Goal: Task Accomplishment & Management: Manage account settings

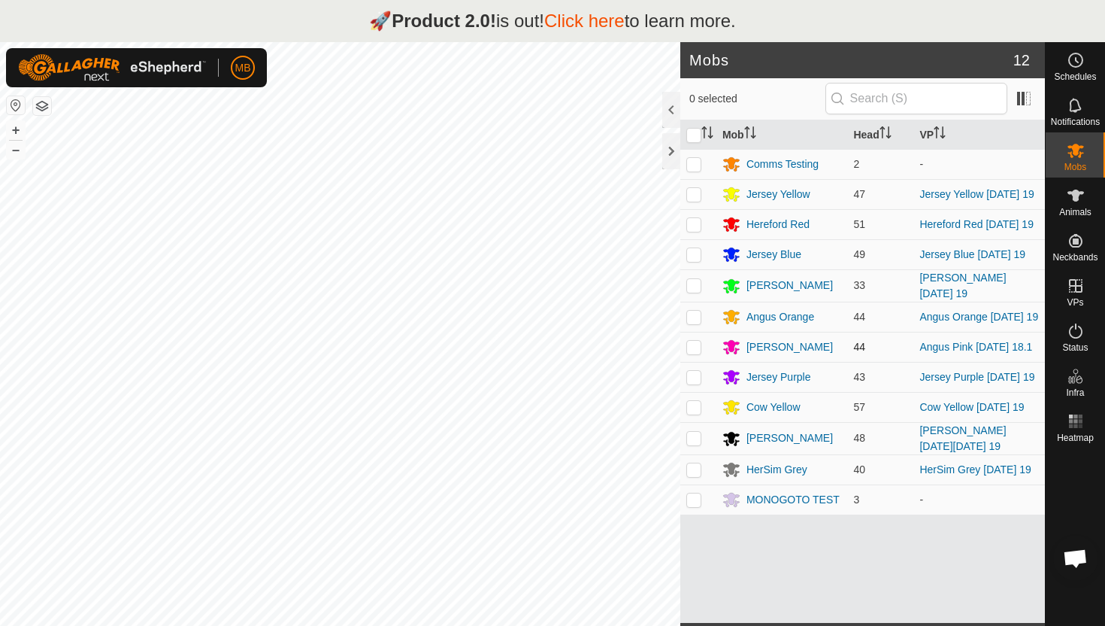
click at [696, 346] on p-checkbox at bounding box center [694, 347] width 15 height 12
checkbox input "false"
click at [1074, 327] on icon at bounding box center [1076, 331] width 18 height 18
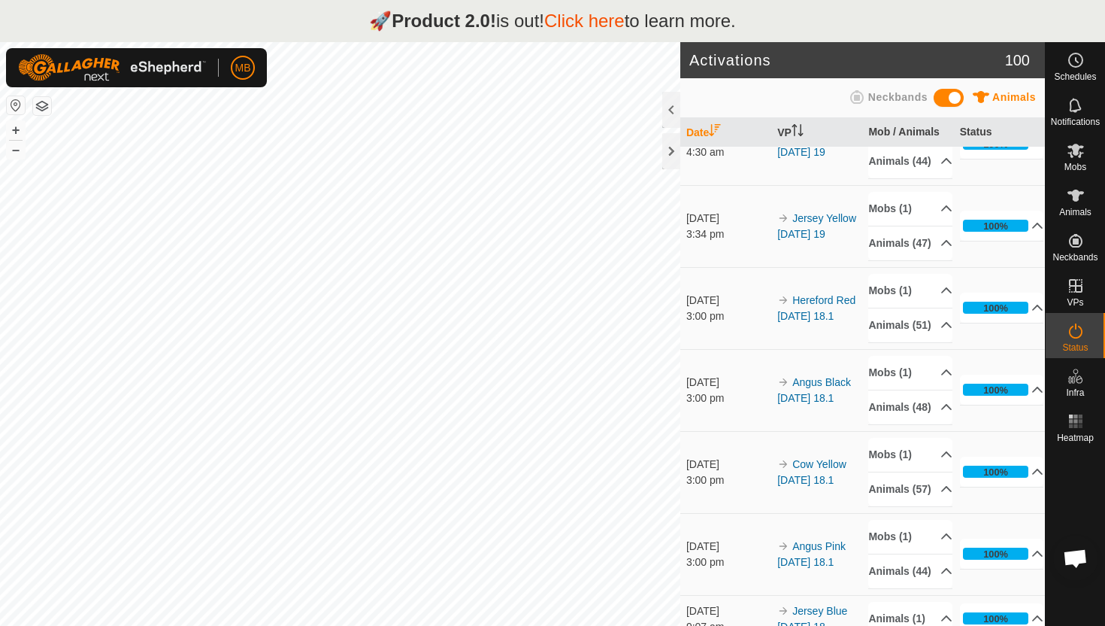
scroll to position [621, 0]
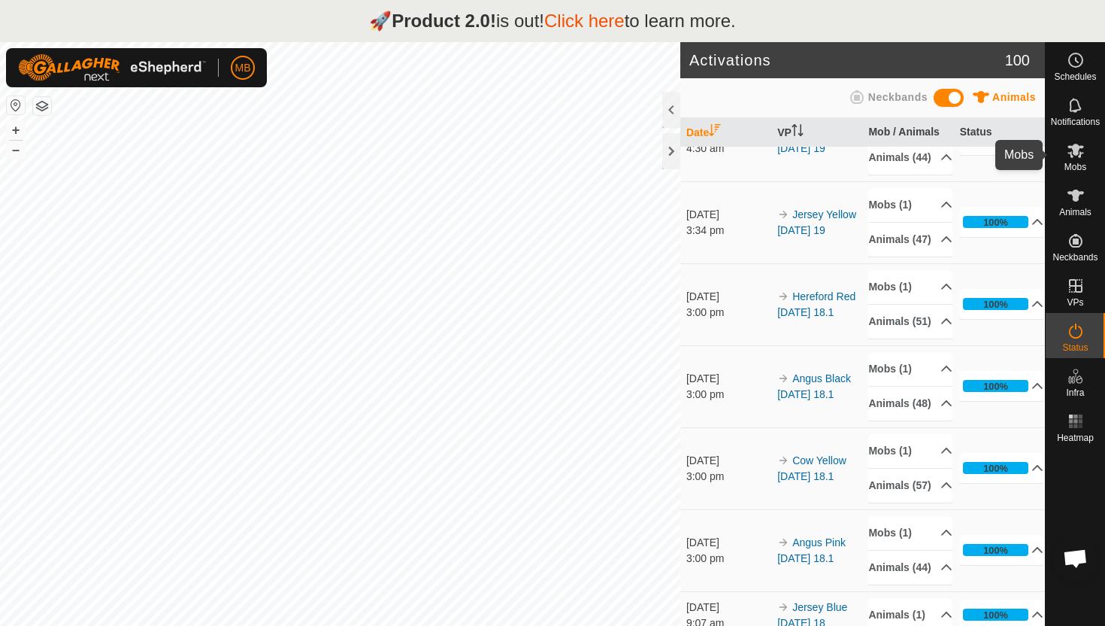
click at [1075, 150] on icon at bounding box center [1076, 151] width 17 height 14
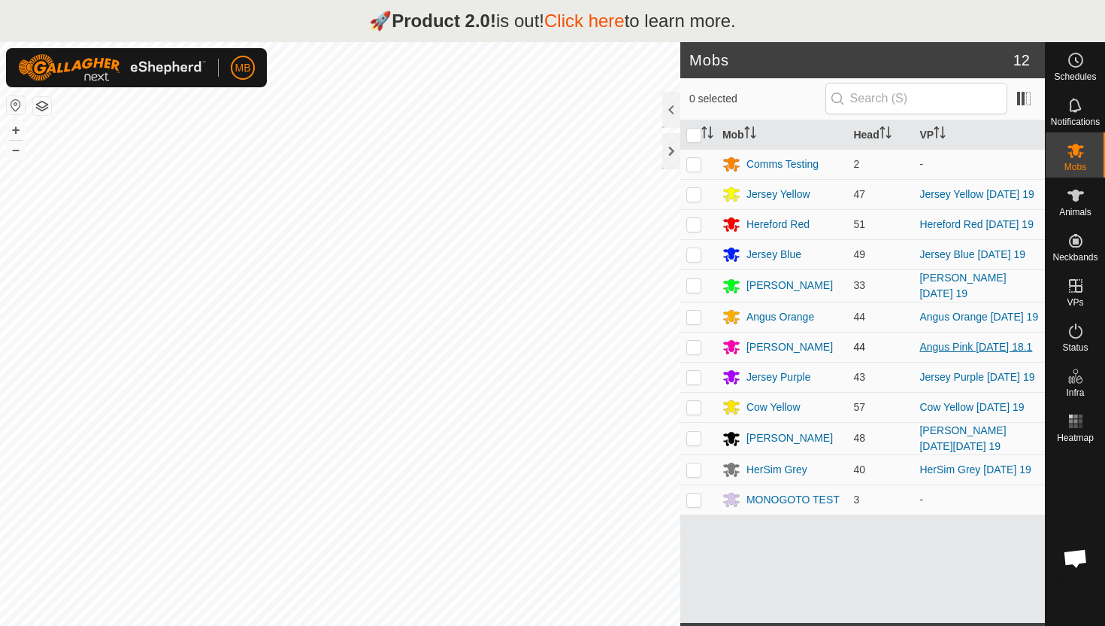
click at [986, 341] on link "Angus Pink [DATE] 18.1" at bounding box center [976, 347] width 113 height 12
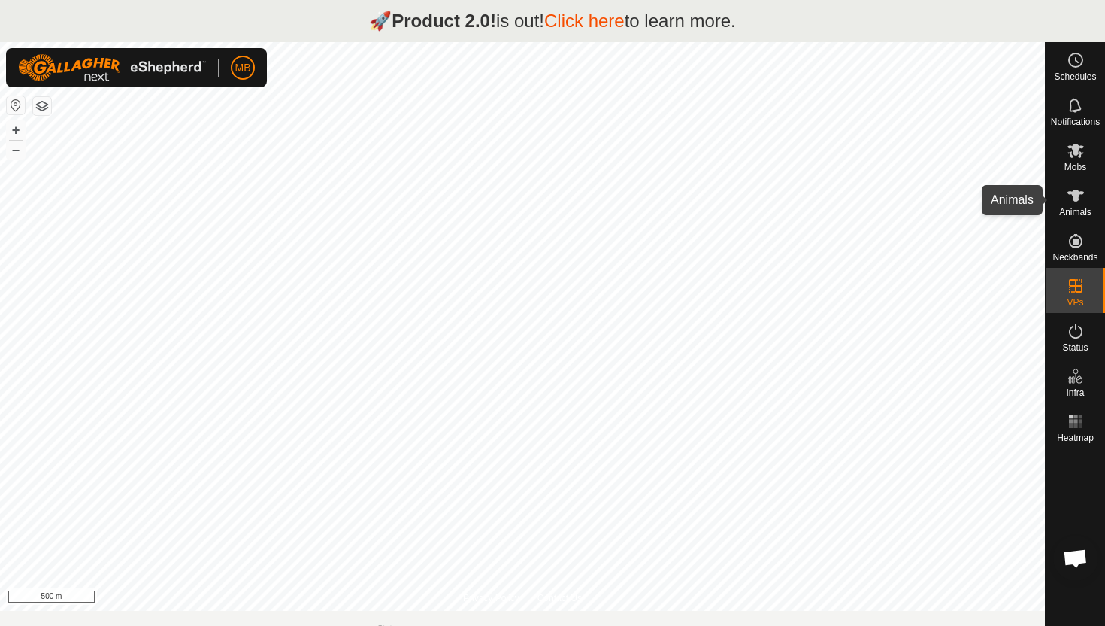
click at [1075, 196] on icon at bounding box center [1076, 195] width 17 height 12
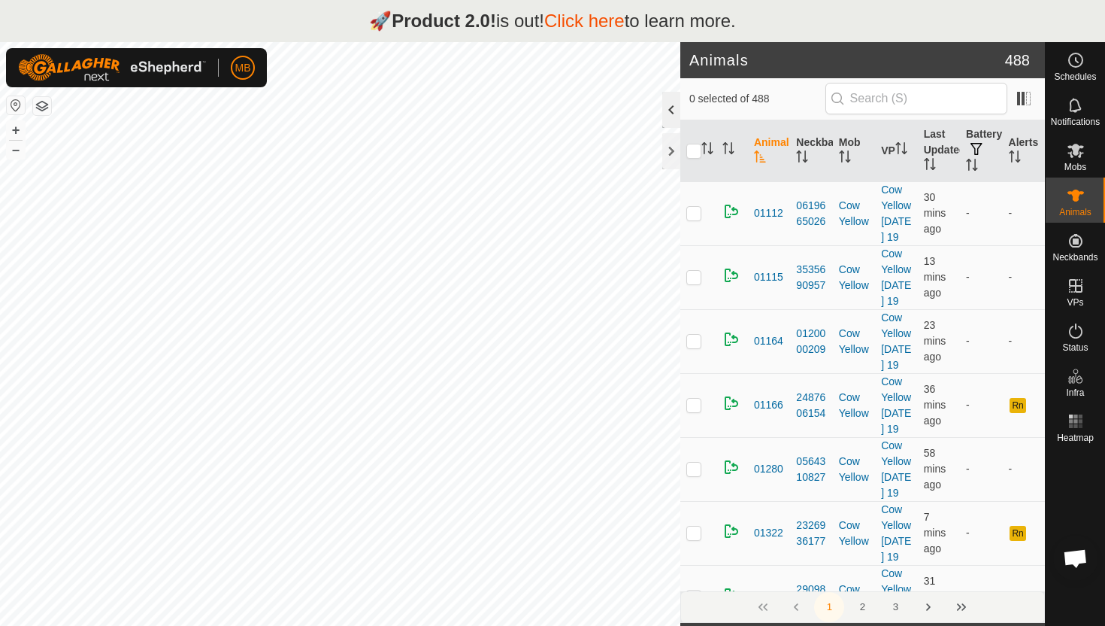
click at [674, 109] on div at bounding box center [671, 110] width 18 height 36
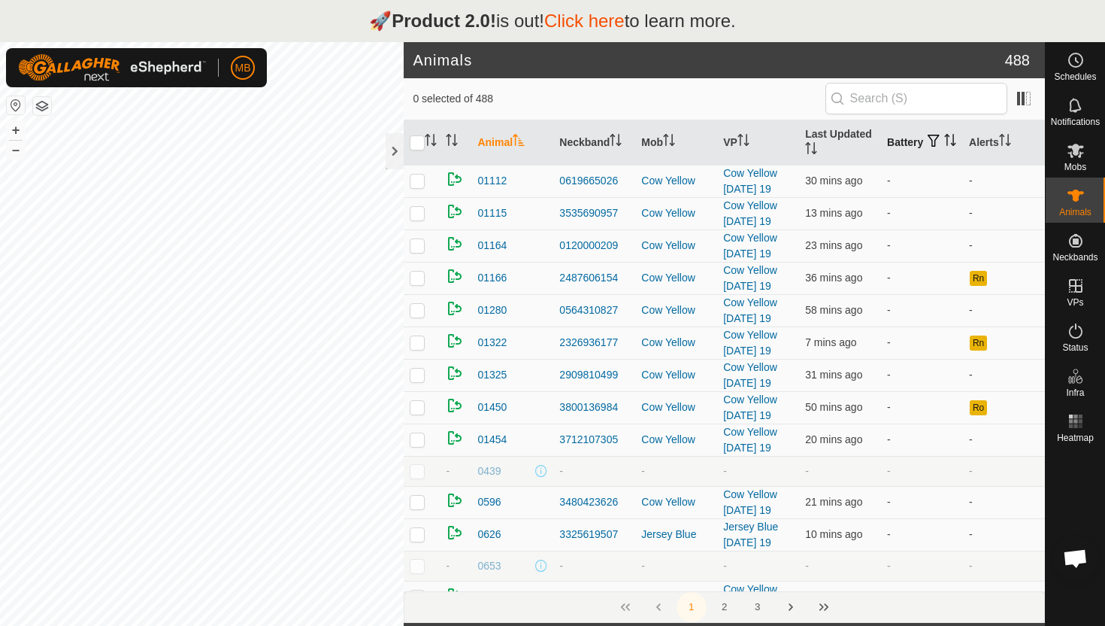
click at [944, 146] on icon "Activate to sort" at bounding box center [950, 140] width 12 height 12
click at [945, 146] on icon "Activate to sort" at bounding box center [950, 140] width 11 height 12
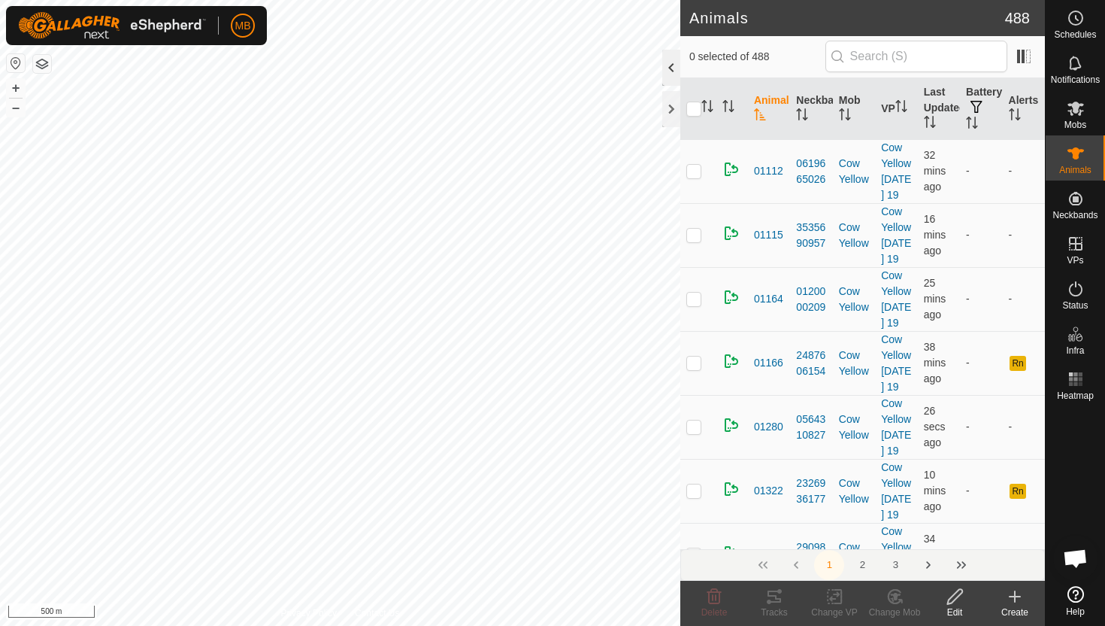
click at [663, 71] on div at bounding box center [671, 68] width 18 height 36
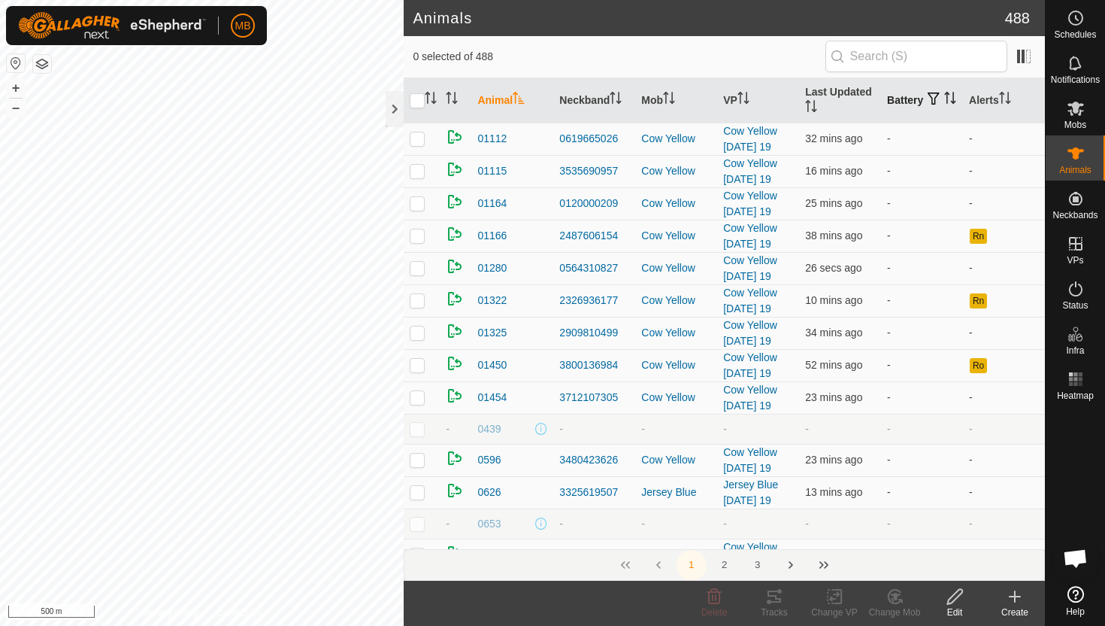
click at [947, 103] on icon "Activate to sort" at bounding box center [948, 98] width 2 height 12
click at [944, 103] on icon "Activate to sort" at bounding box center [950, 98] width 12 height 12
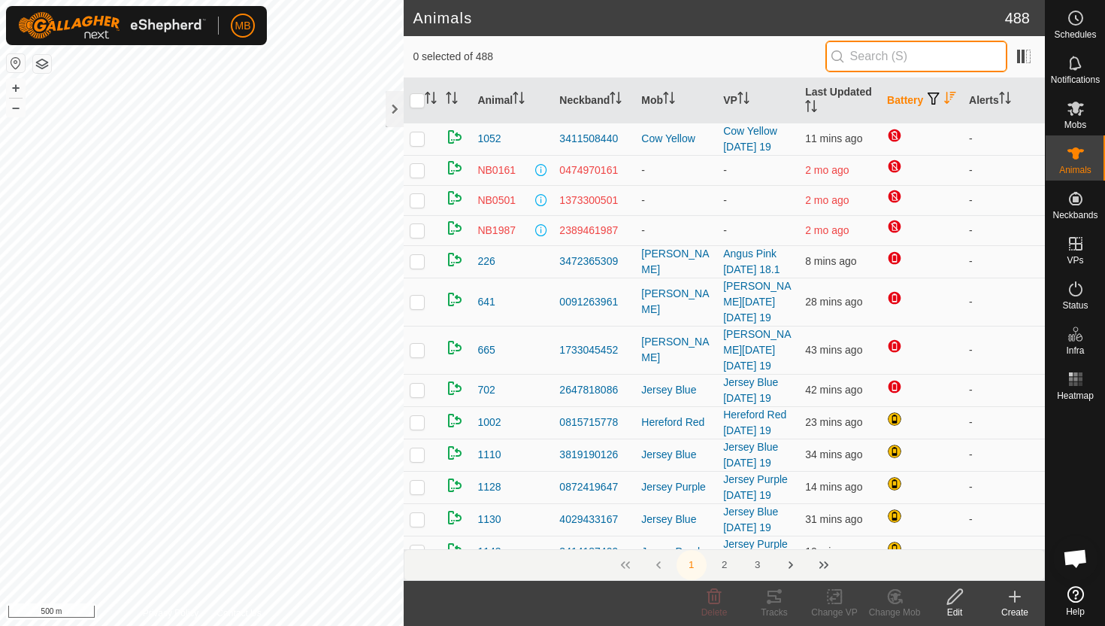
click at [952, 60] on input "text" at bounding box center [917, 57] width 182 height 32
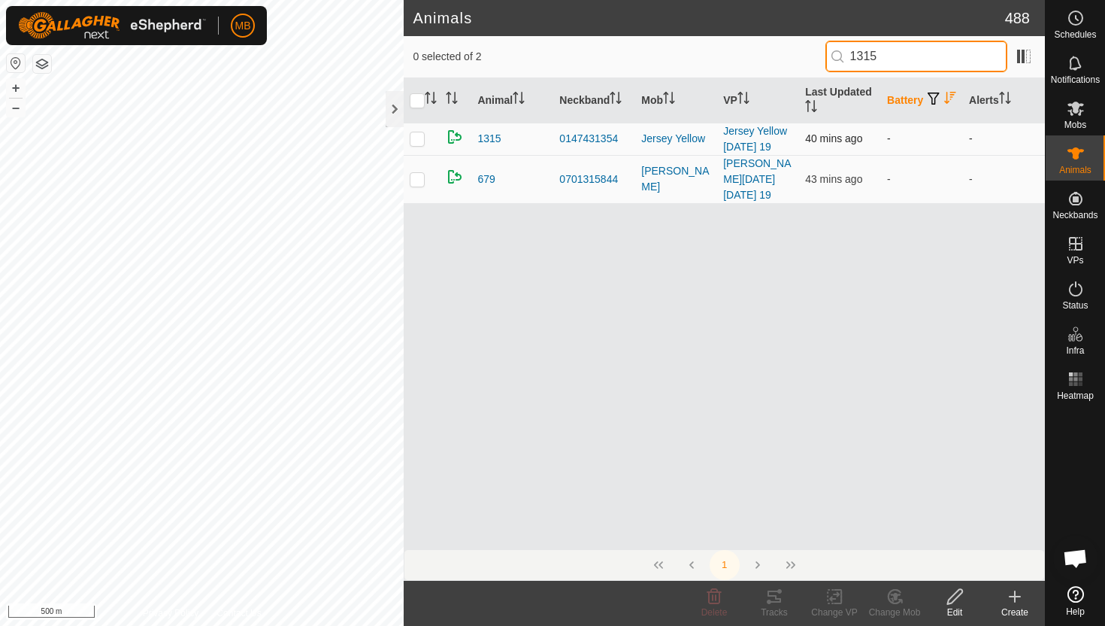
type input "1315"
click at [415, 139] on p-checkbox at bounding box center [417, 138] width 15 height 12
checkbox input "true"
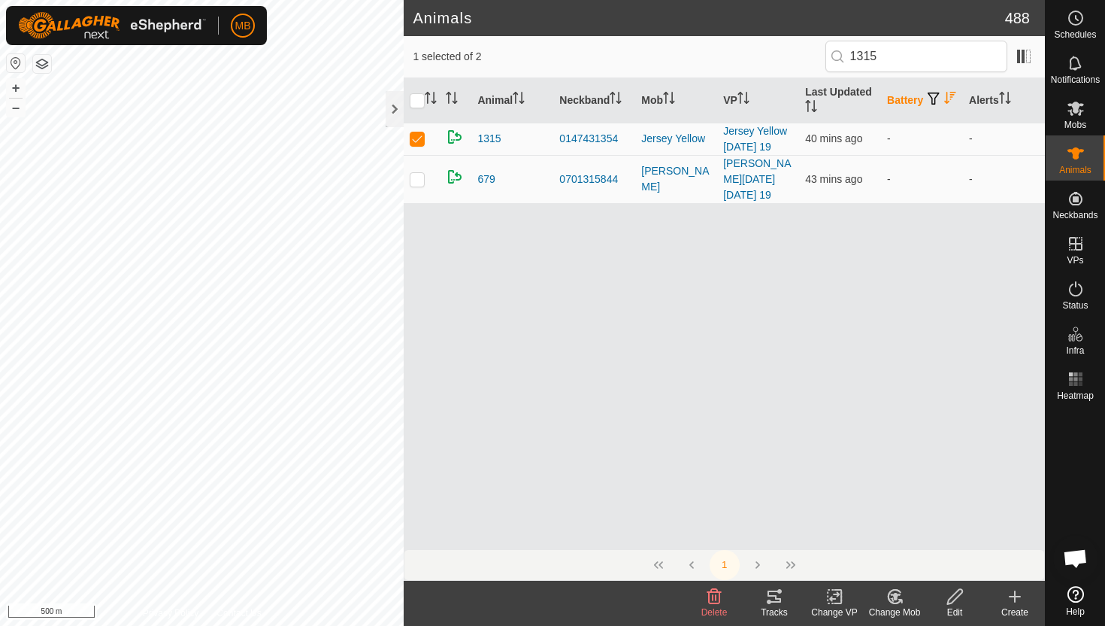
click at [957, 597] on icon at bounding box center [954, 596] width 15 height 15
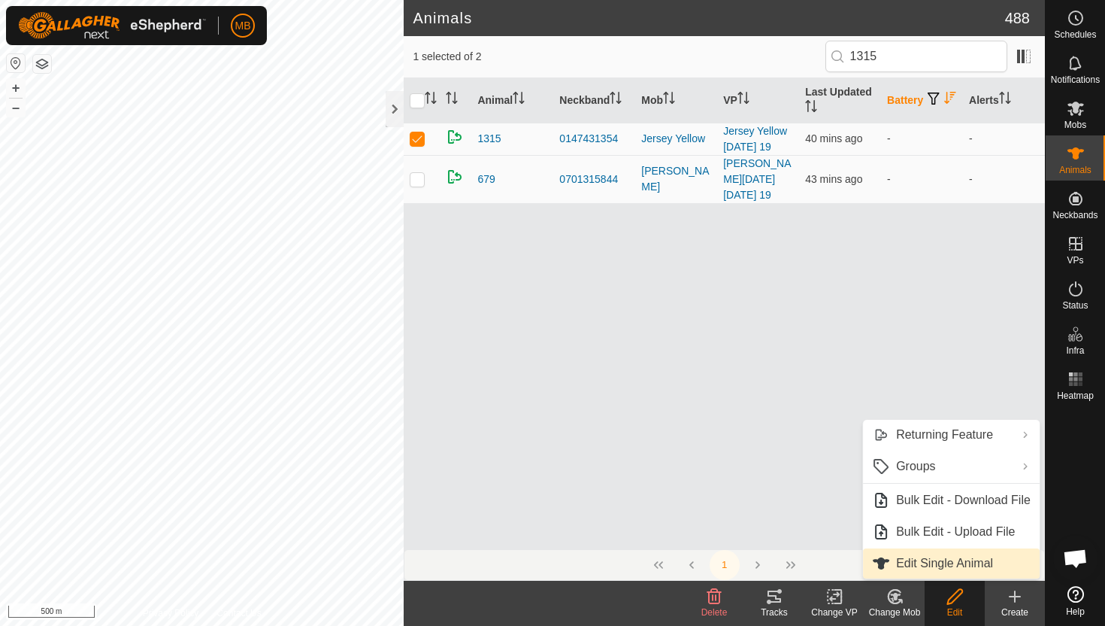
click at [947, 563] on link "Edit Single Animal" at bounding box center [951, 563] width 177 height 30
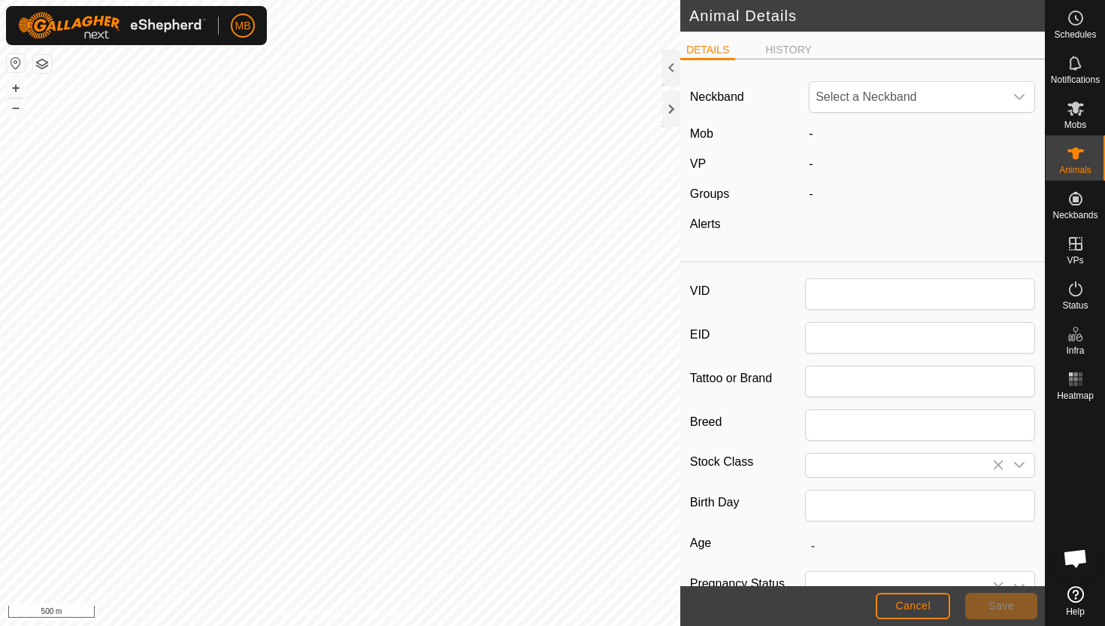
type input "1315"
type input "331"
type input "[DATE]"
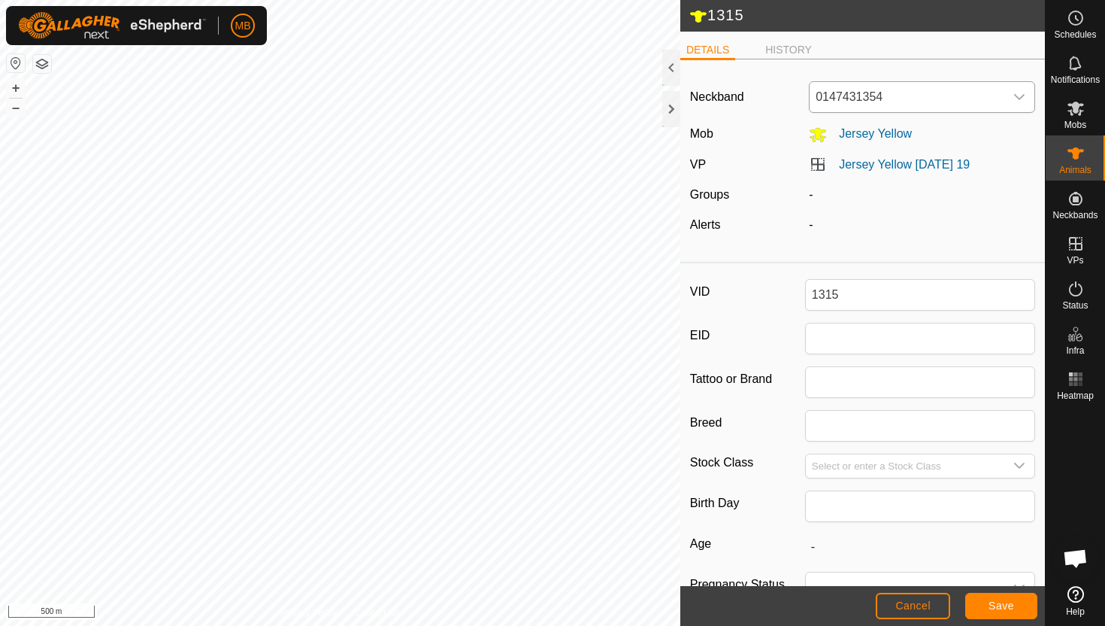
click at [1020, 93] on icon "dropdown trigger" at bounding box center [1020, 97] width 12 height 12
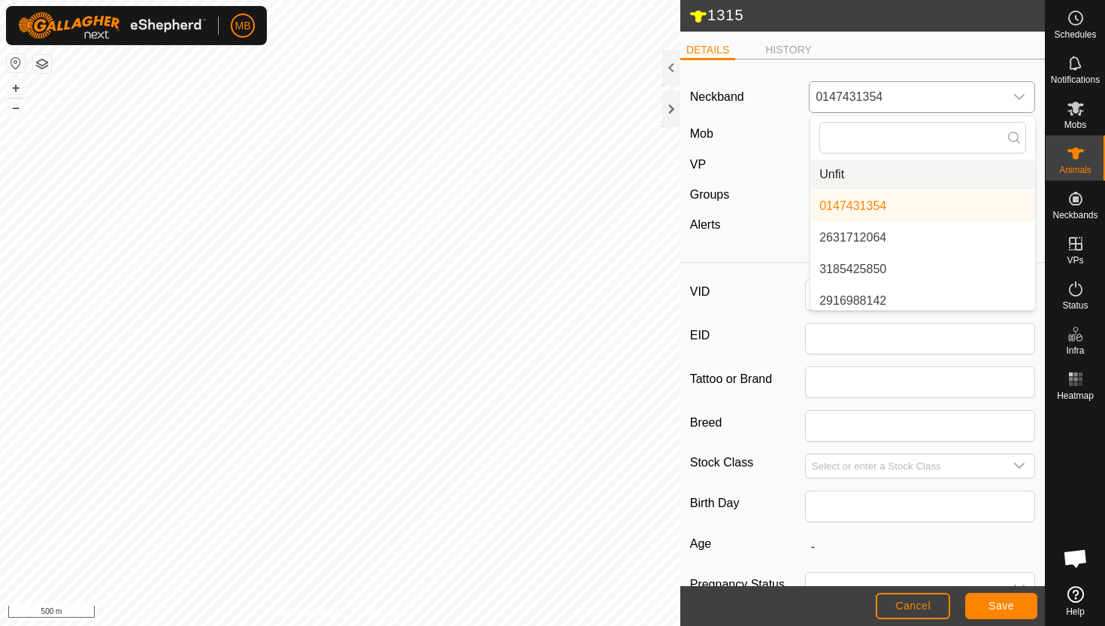
click at [927, 180] on li "Unfit" at bounding box center [923, 174] width 225 height 30
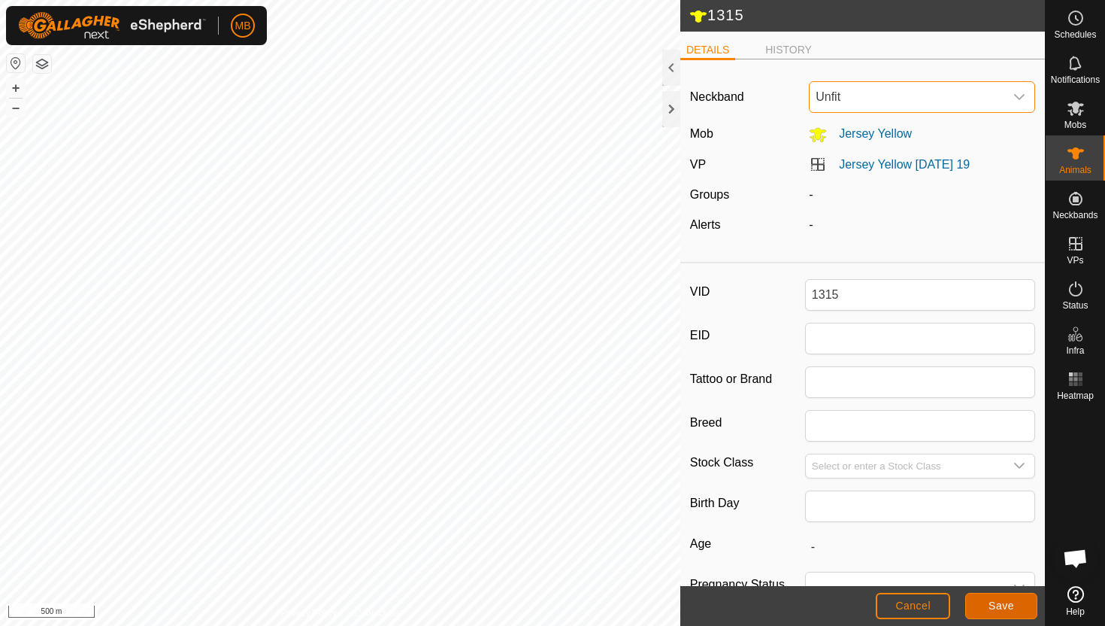
click at [994, 602] on span "Save" at bounding box center [1002, 605] width 26 height 12
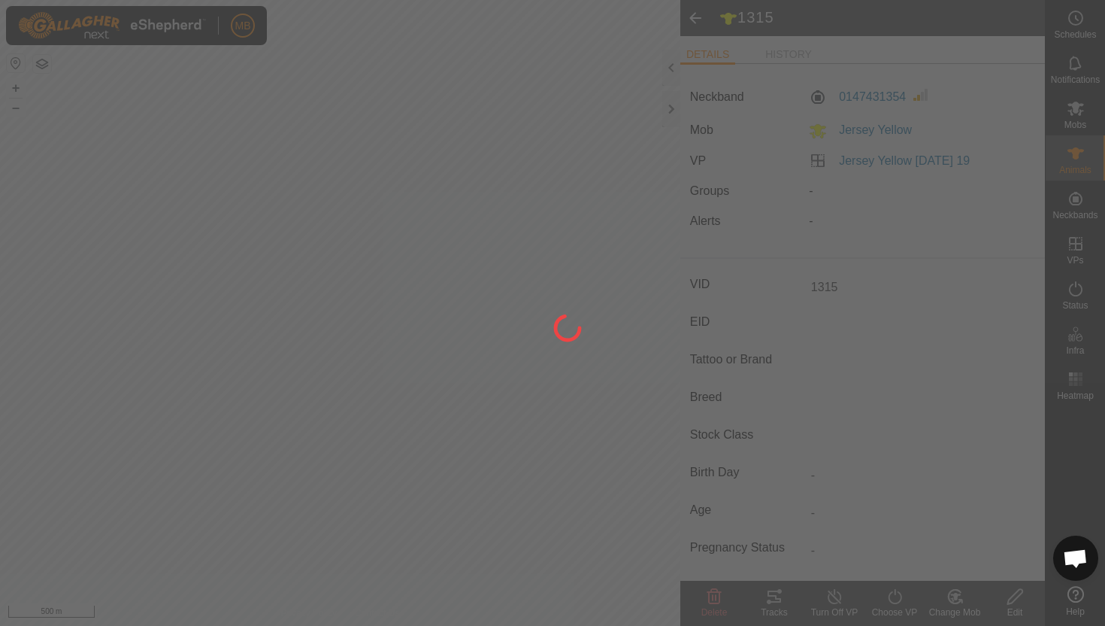
type input "-"
type input "331 kg"
type input "-"
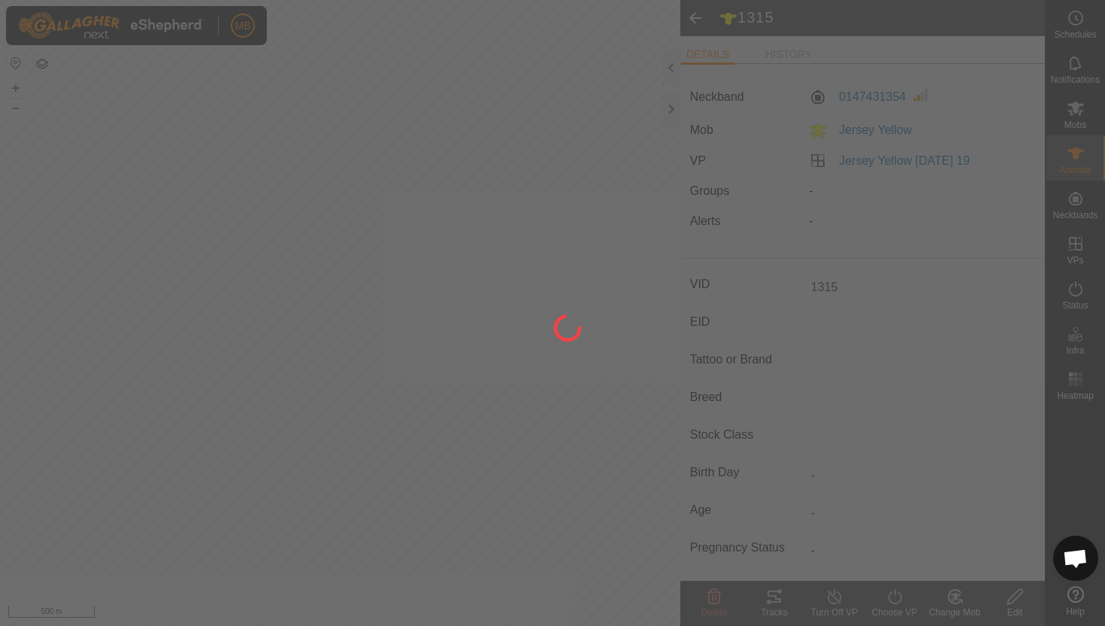
type input "-"
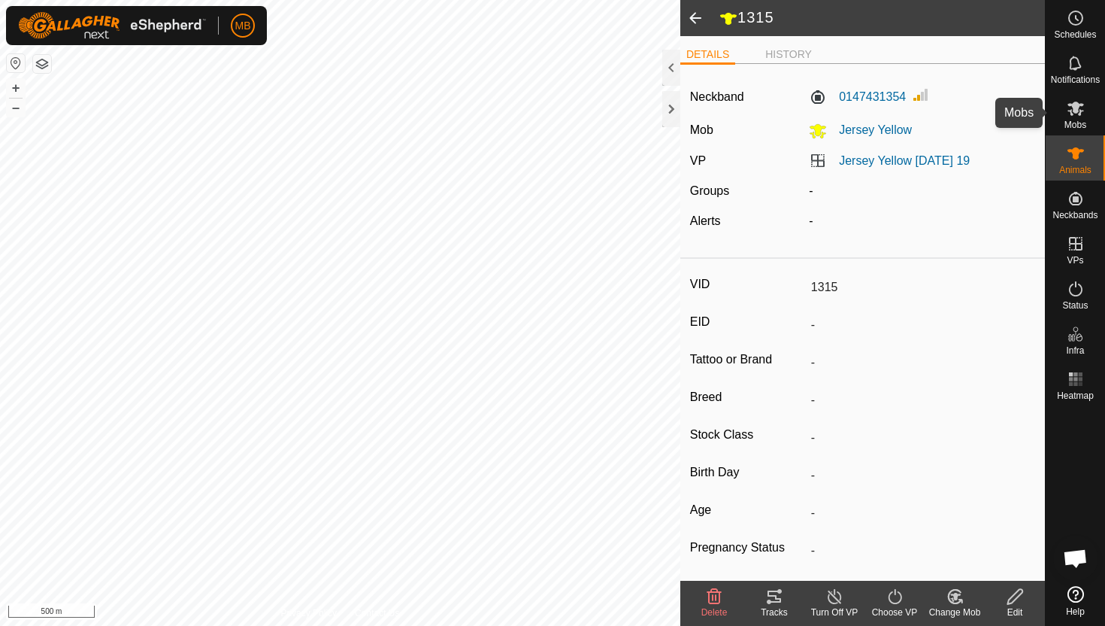
click at [1079, 104] on icon at bounding box center [1076, 109] width 17 height 14
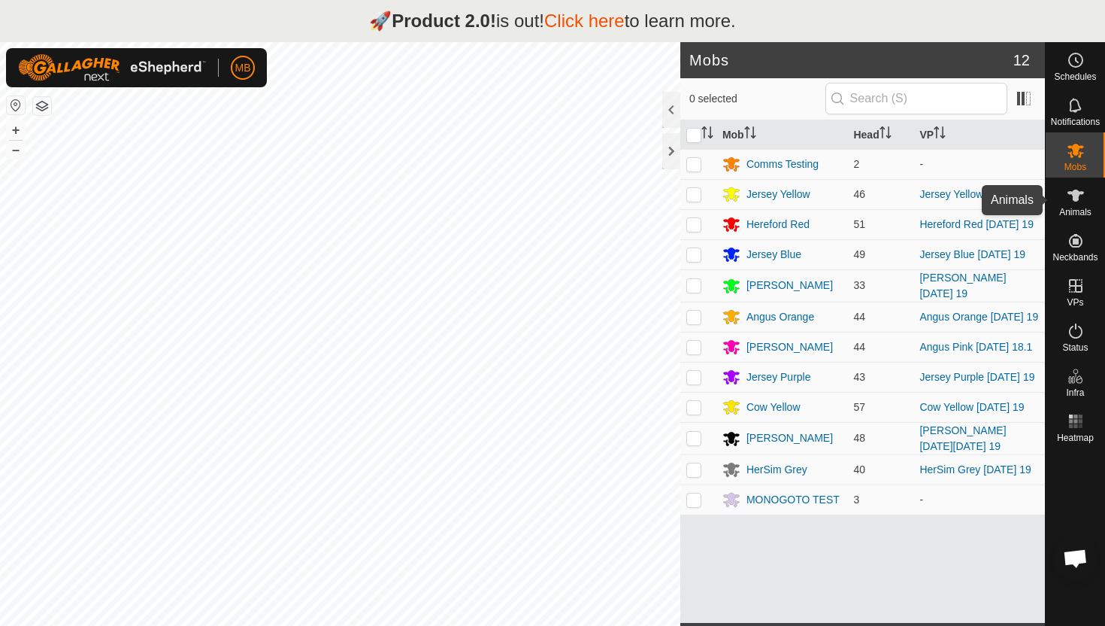
click at [1081, 202] on icon at bounding box center [1076, 195] width 18 height 18
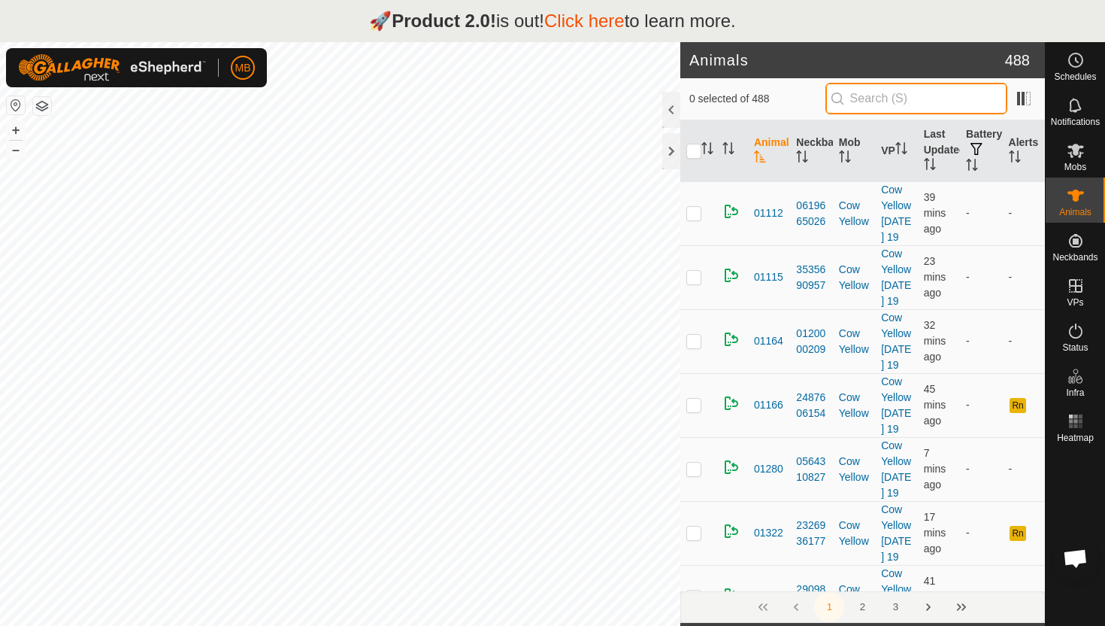
click at [883, 99] on input "text" at bounding box center [917, 99] width 182 height 32
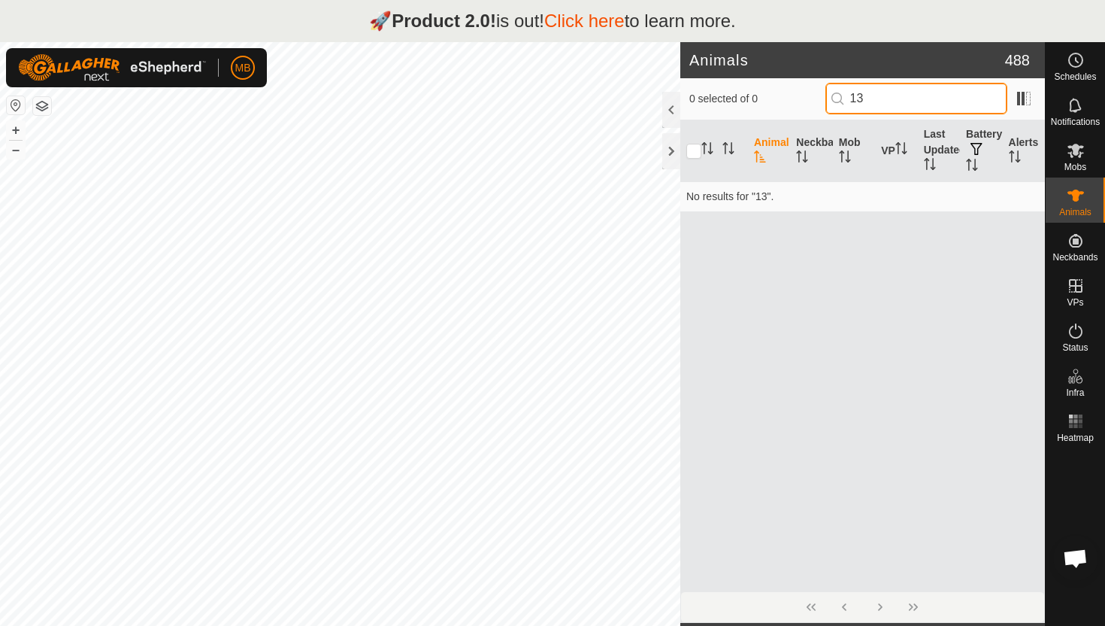
type input "1"
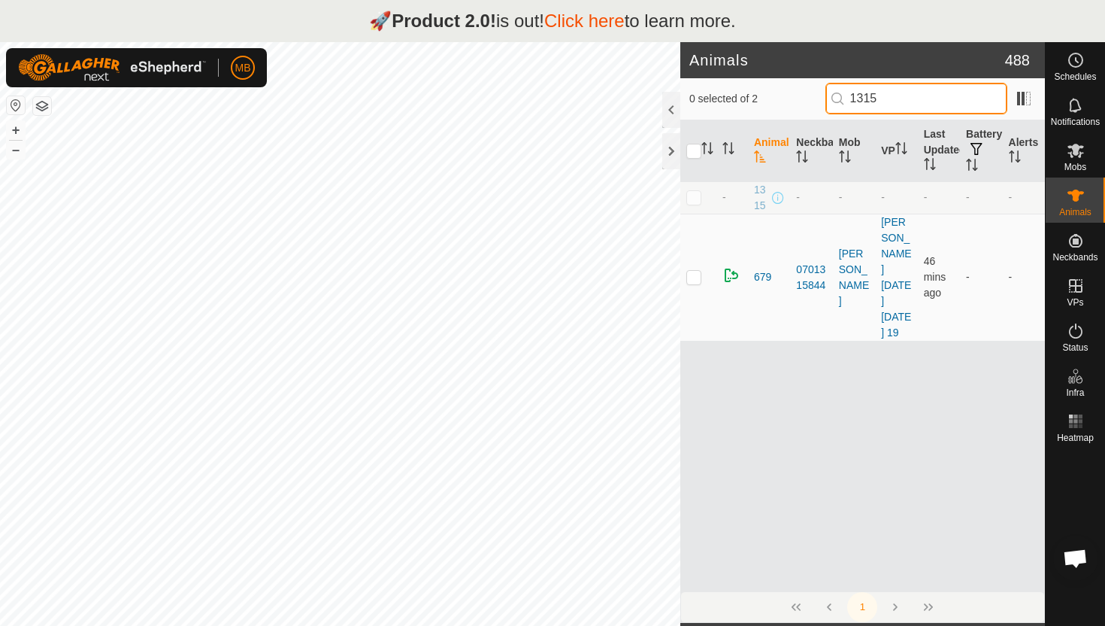
type input "1315"
click at [693, 197] on p-checkbox at bounding box center [694, 197] width 15 height 12
checkbox input "true"
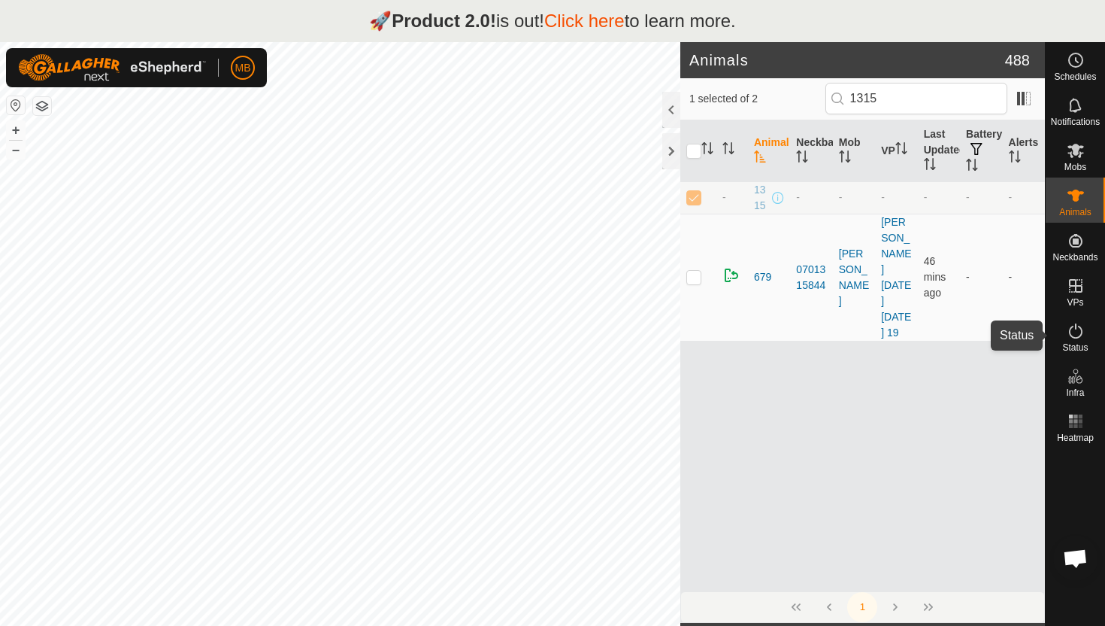
click at [1073, 331] on icon at bounding box center [1076, 331] width 18 height 18
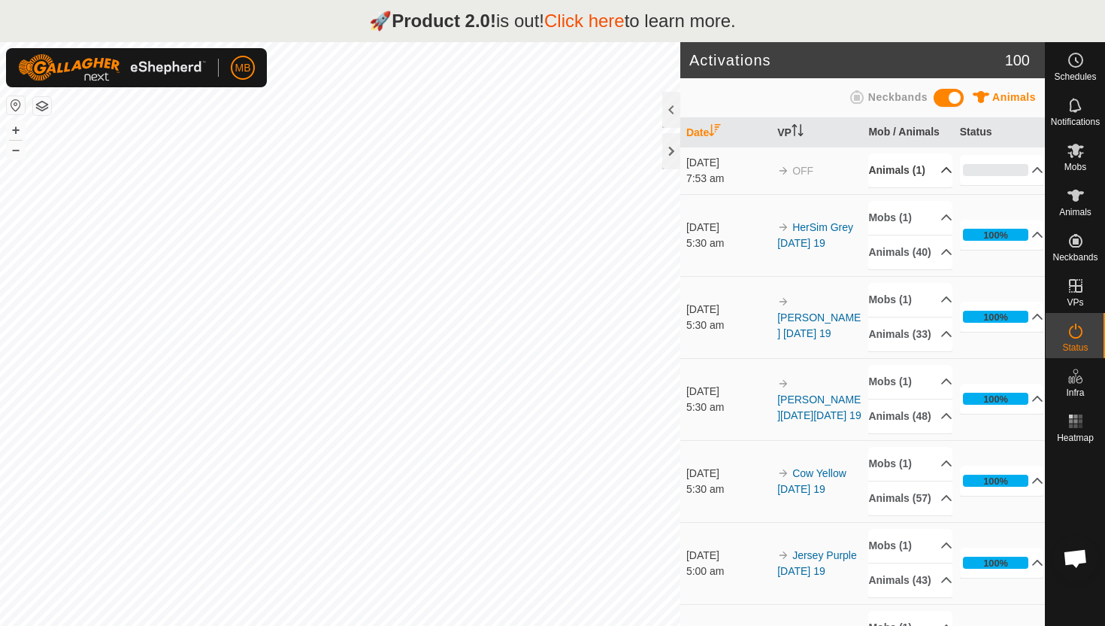
click at [939, 176] on p-accordion-header "Animals (1)" at bounding box center [911, 170] width 84 height 34
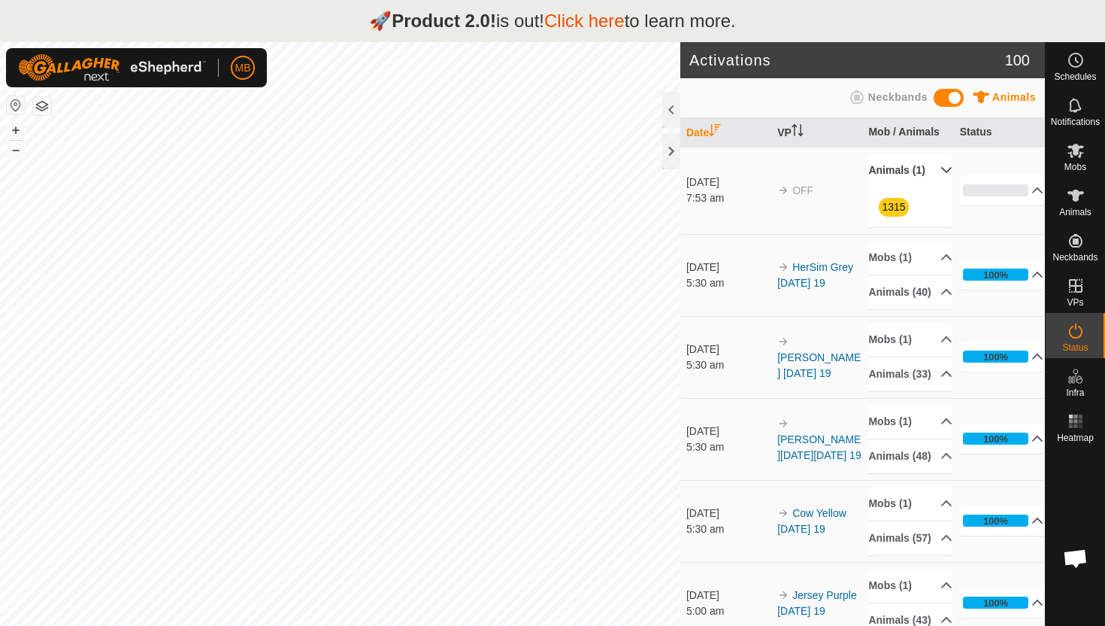
click at [939, 176] on p-accordion-header "Animals (1)" at bounding box center [911, 170] width 84 height 34
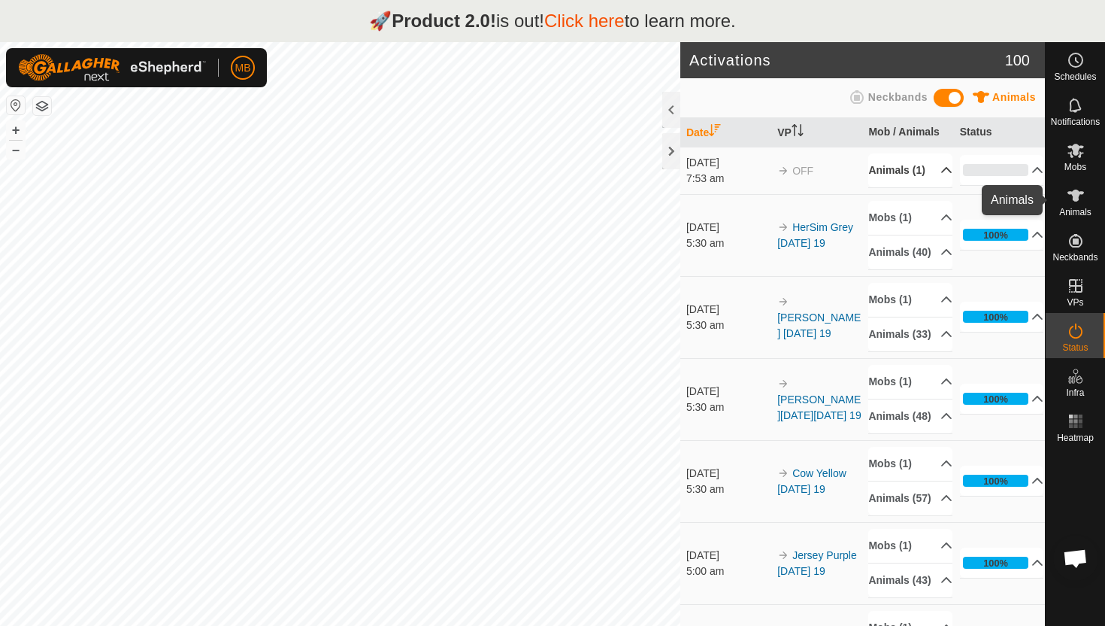
click at [1074, 195] on icon at bounding box center [1076, 195] width 17 height 12
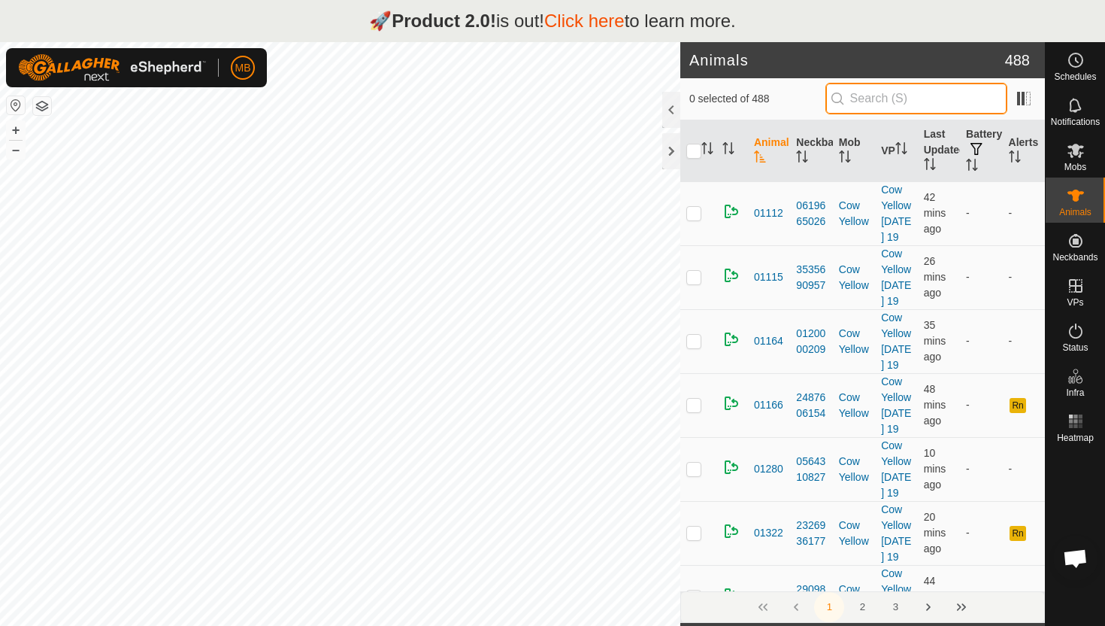
click at [958, 103] on input "text" at bounding box center [917, 99] width 182 height 32
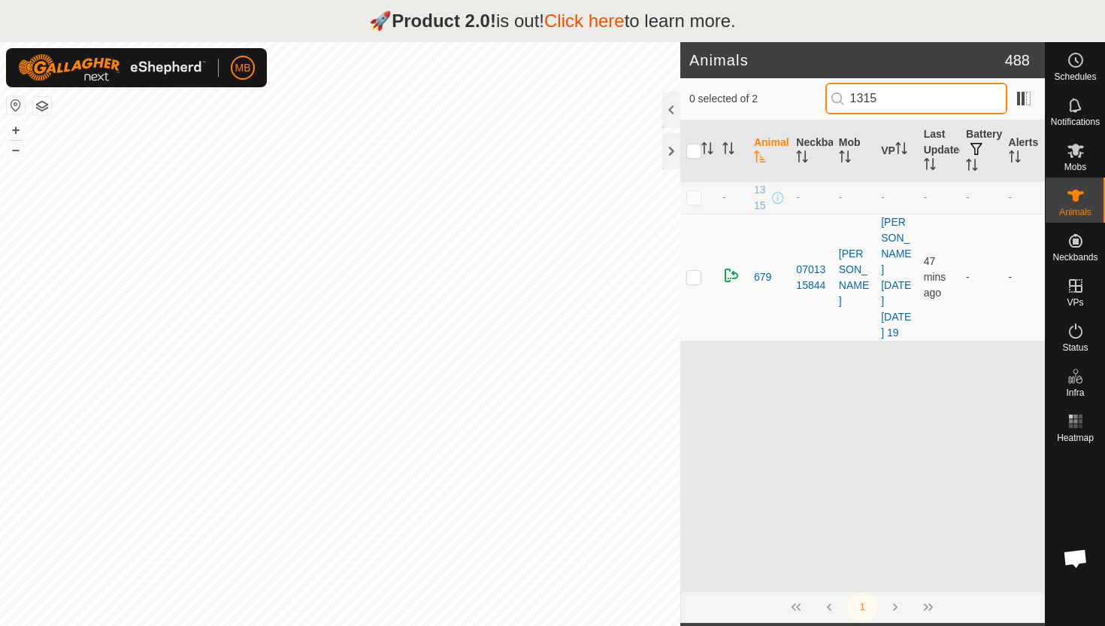
type input "1315"
click at [700, 195] on p-checkbox at bounding box center [694, 197] width 15 height 12
checkbox input "true"
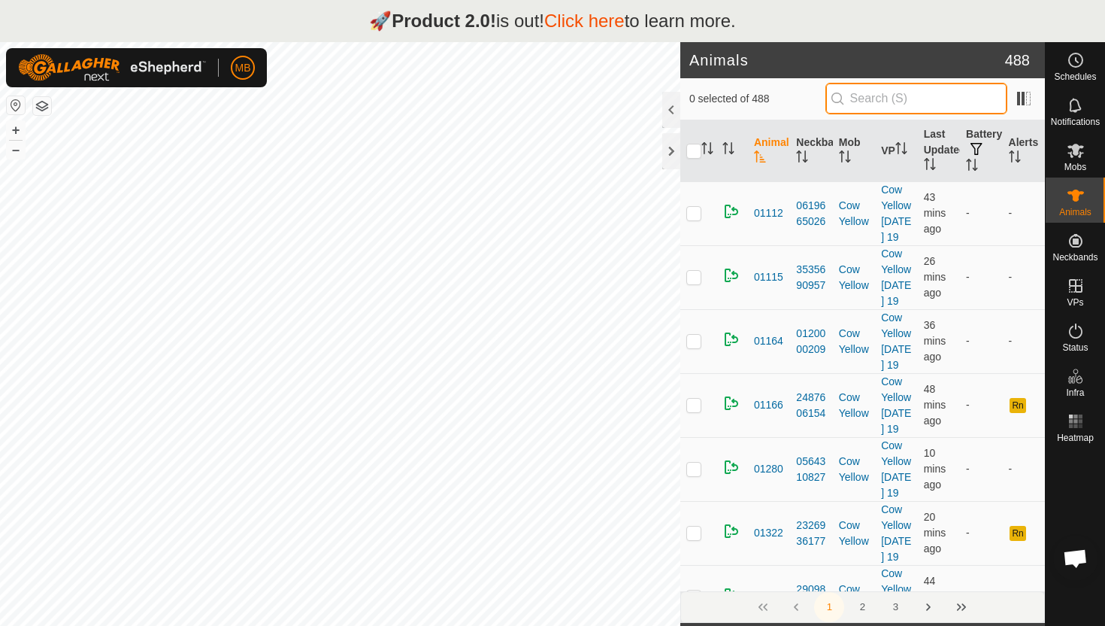
click at [893, 100] on input "text" at bounding box center [917, 99] width 182 height 32
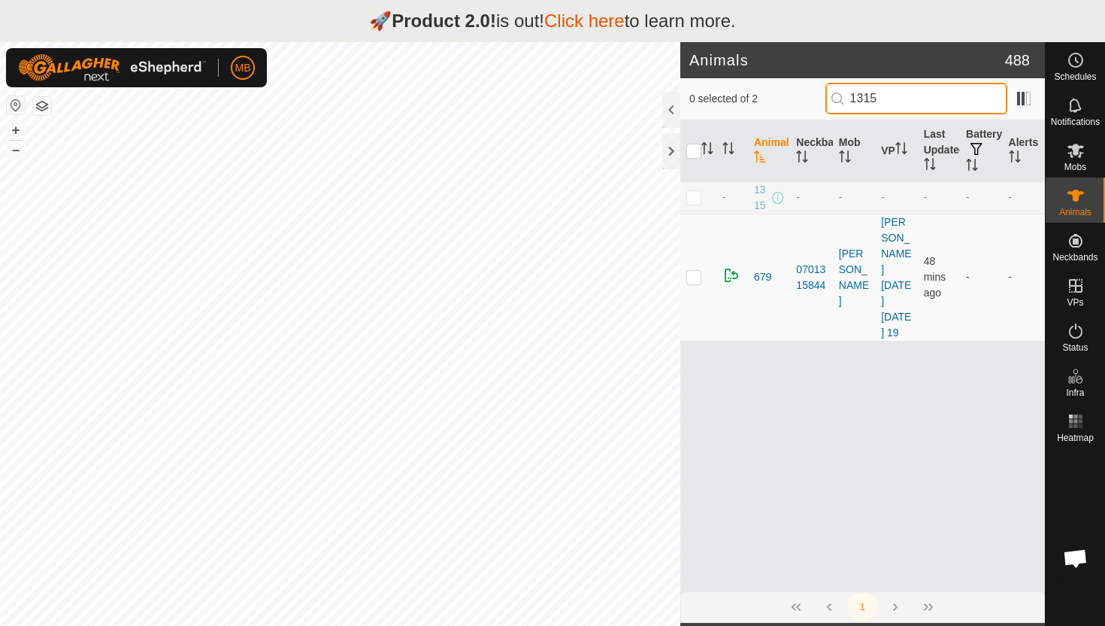
type input "1315"
click at [696, 196] on p-checkbox at bounding box center [694, 197] width 15 height 12
checkbox input "false"
click at [605, 22] on link "Click here" at bounding box center [584, 21] width 80 height 20
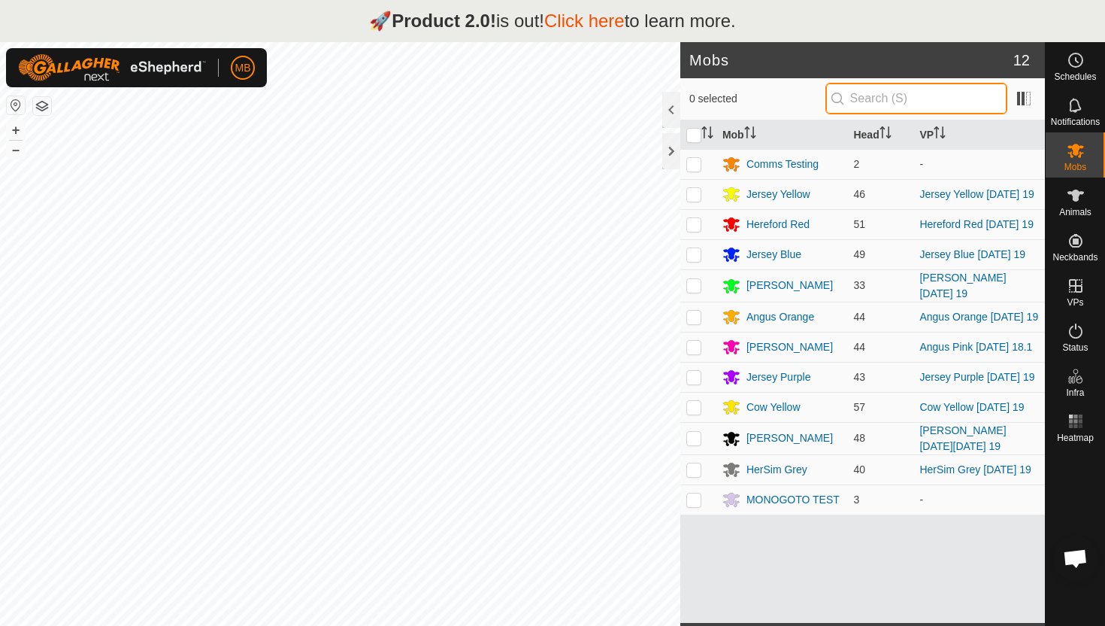
click at [912, 97] on input "text" at bounding box center [917, 99] width 182 height 32
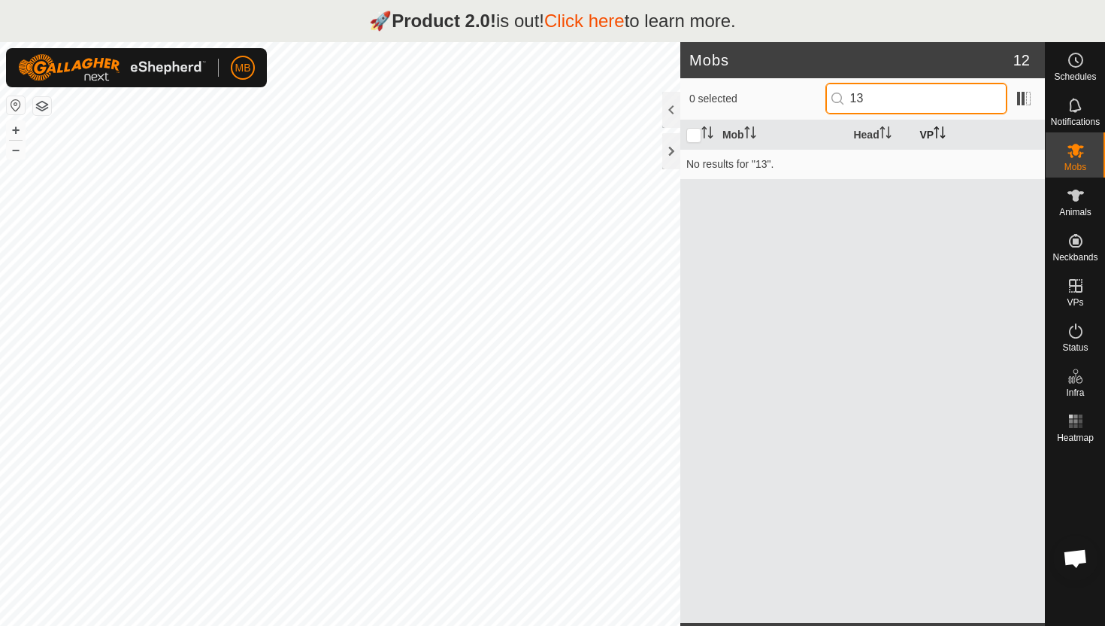
type input "1"
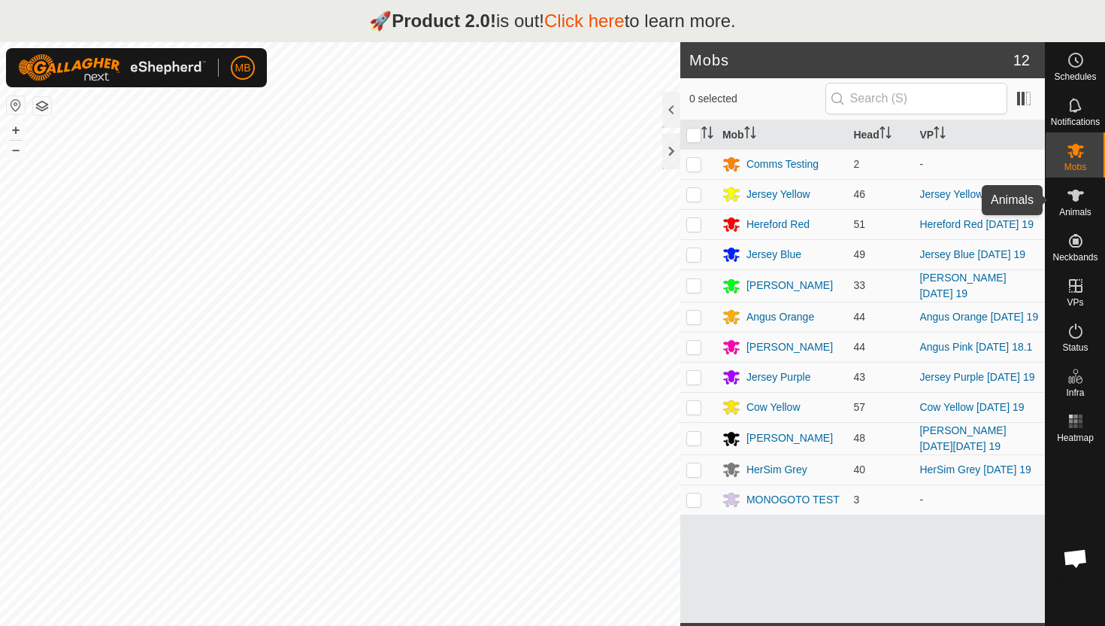
click at [1084, 197] on icon at bounding box center [1076, 195] width 18 height 18
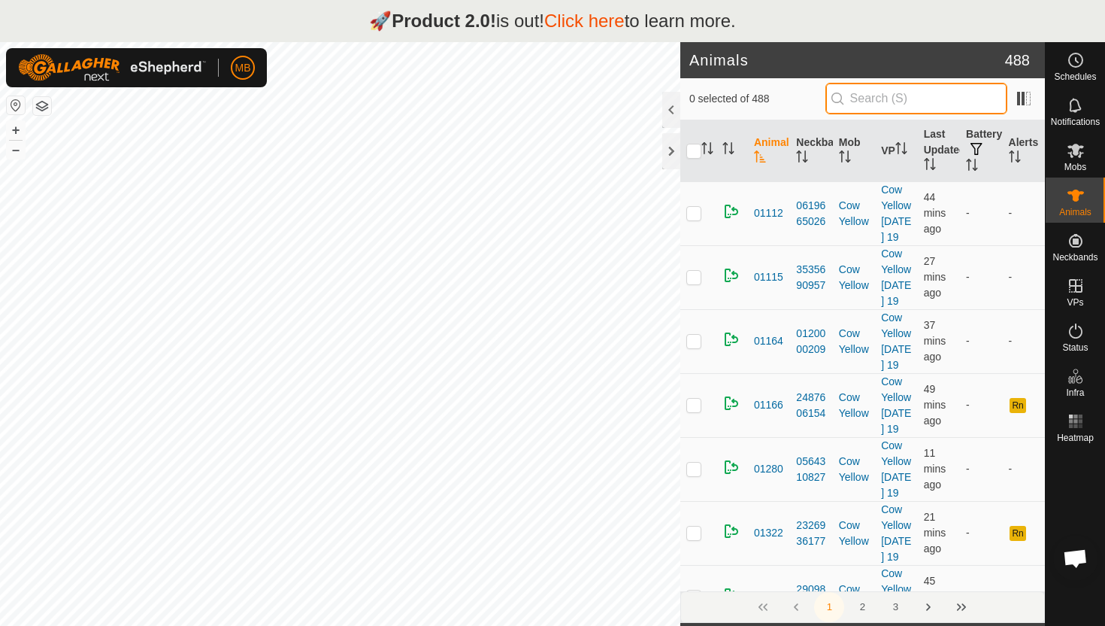
click at [936, 99] on input "text" at bounding box center [917, 99] width 182 height 32
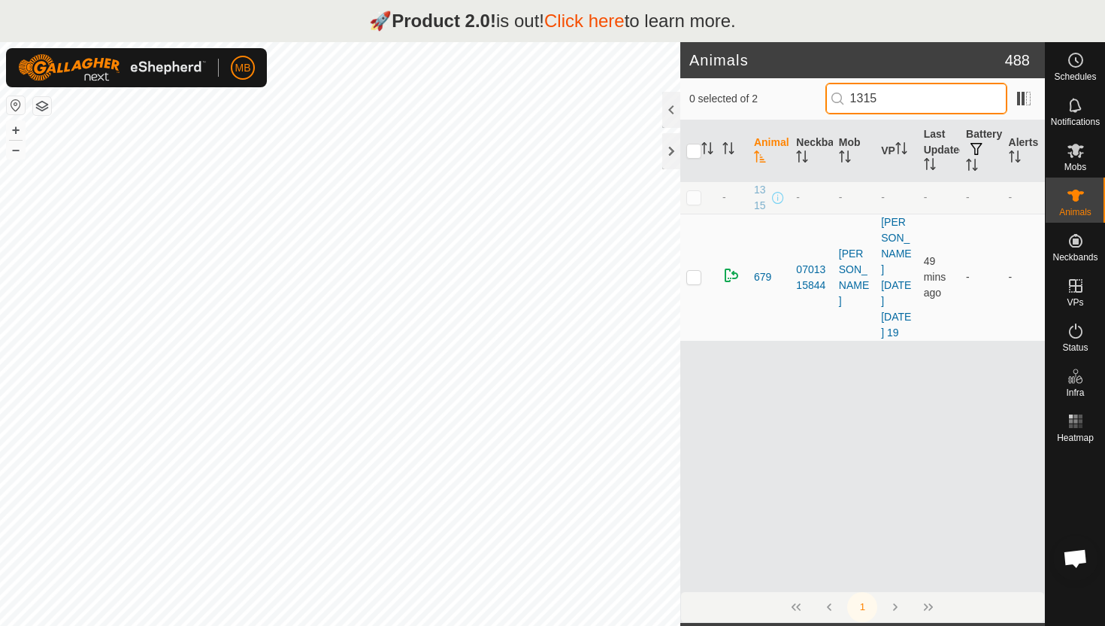
type input "1315"
click at [693, 199] on p-checkbox at bounding box center [694, 197] width 15 height 12
checkbox input "true"
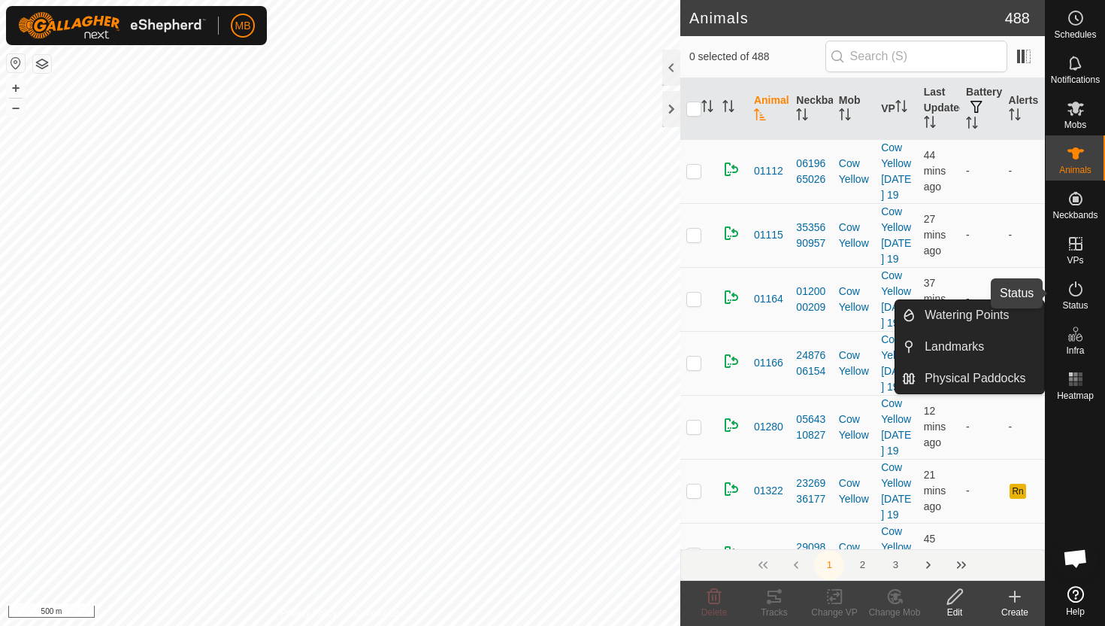
click at [1081, 291] on icon at bounding box center [1076, 288] width 14 height 15
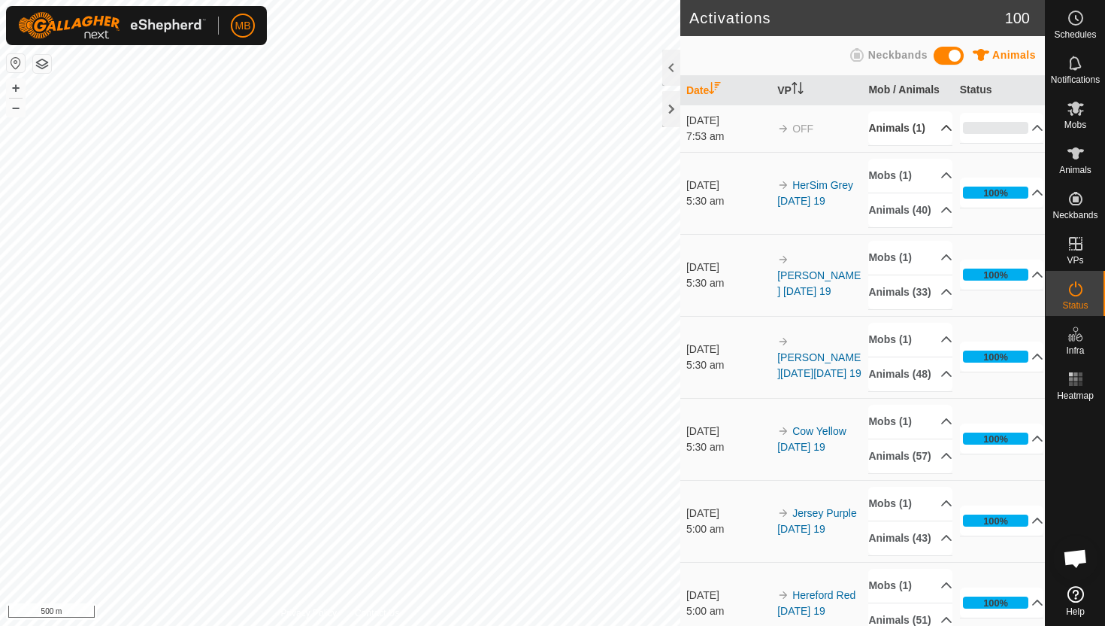
click at [938, 138] on p-accordion-header "Animals (1)" at bounding box center [911, 128] width 84 height 34
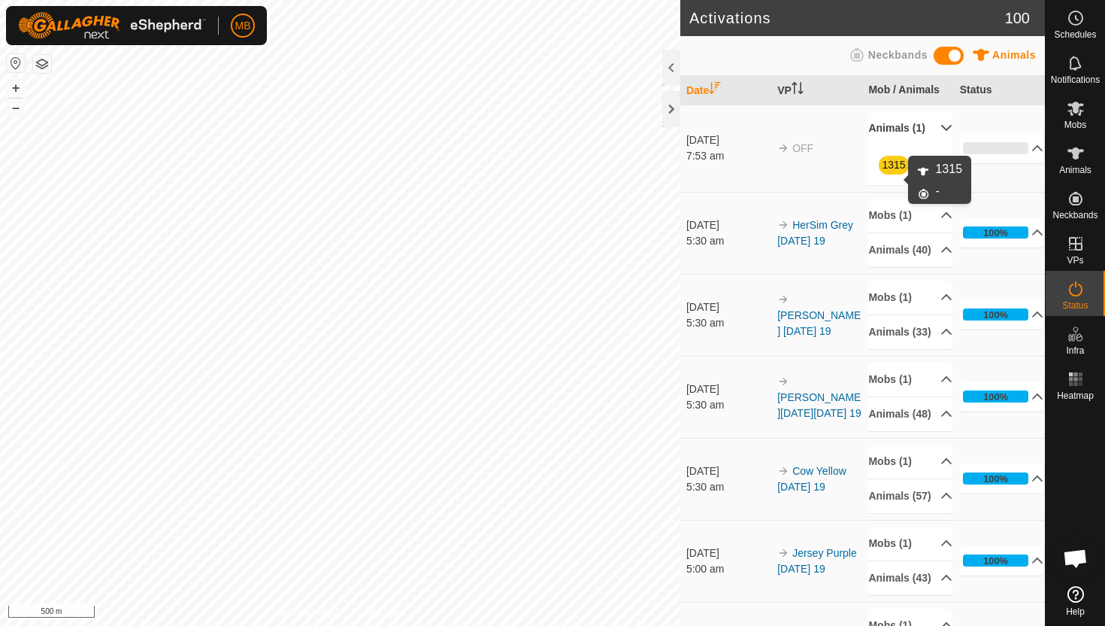
click at [896, 171] on link "1315" at bounding box center [893, 165] width 23 height 12
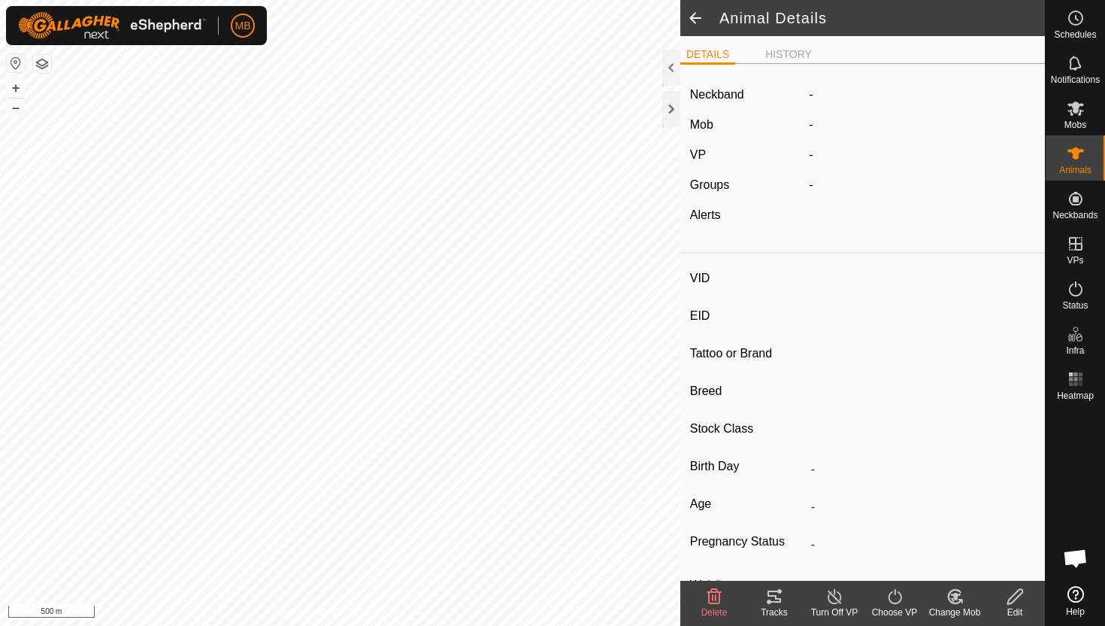
type input "1315"
type input "-"
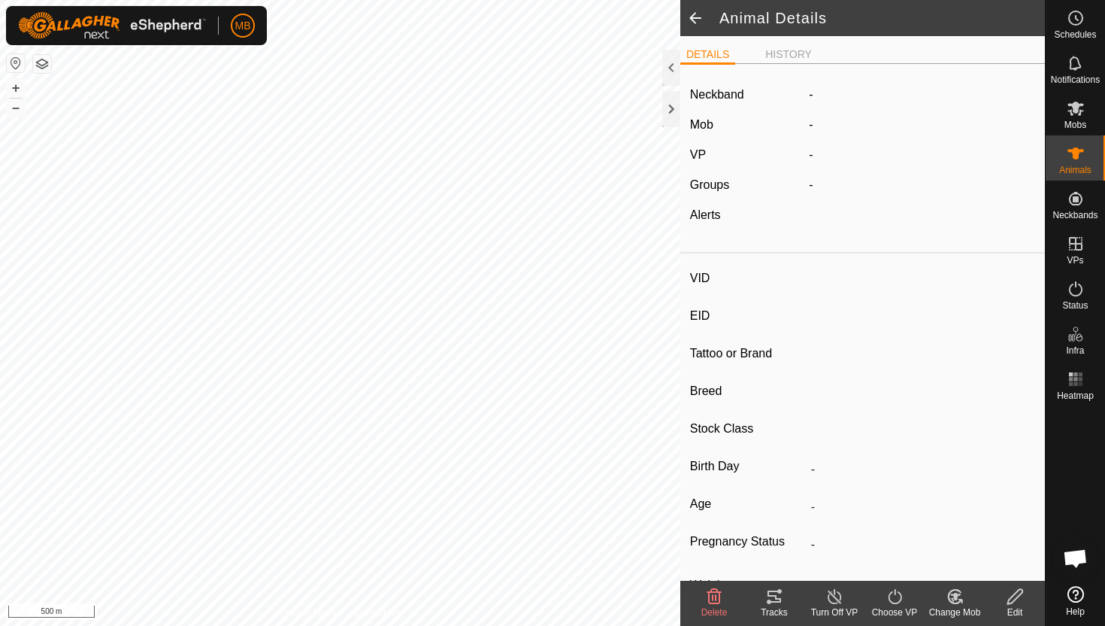
type input "331 kg"
type input "-"
click at [1013, 594] on icon at bounding box center [1015, 596] width 15 height 15
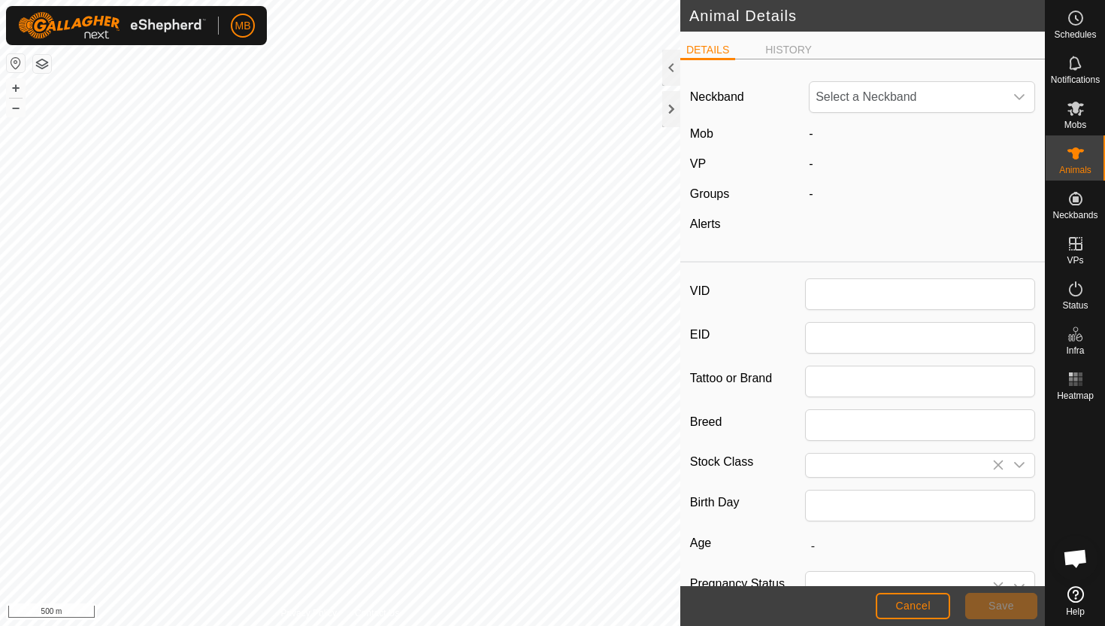
type input "1315"
type input "331"
type input "[DATE]"
click at [1015, 98] on icon "dropdown trigger" at bounding box center [1020, 97] width 12 height 12
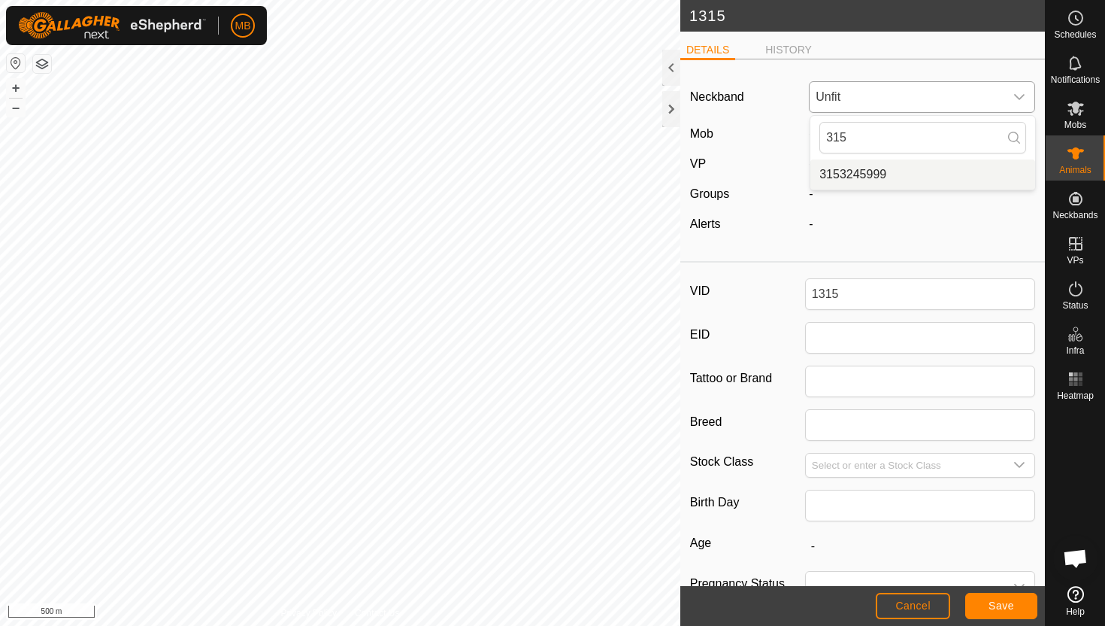
type input "315"
click at [885, 170] on li "3153245999" at bounding box center [923, 174] width 225 height 30
click at [1020, 602] on button "Save" at bounding box center [1002, 606] width 72 height 26
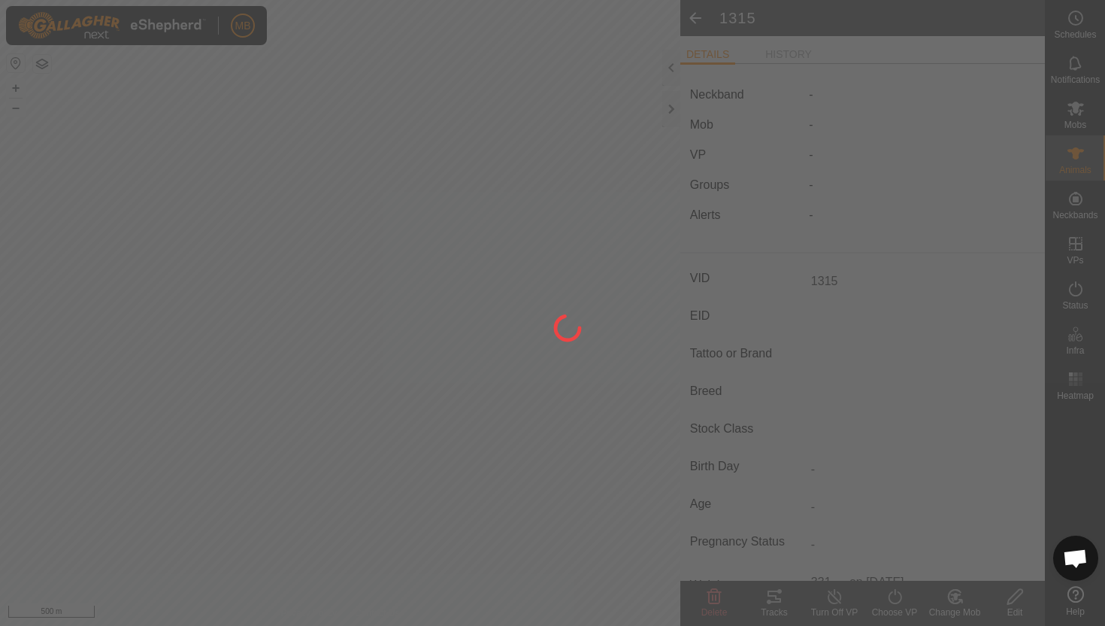
type input "-"
type input "331 kg"
type input "-"
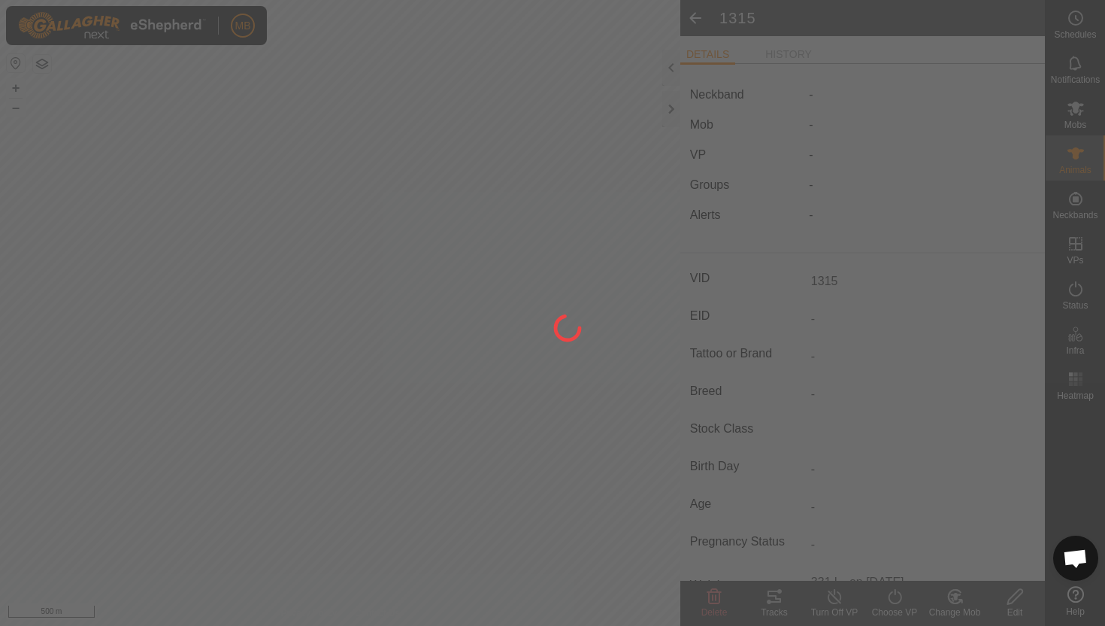
type input "-"
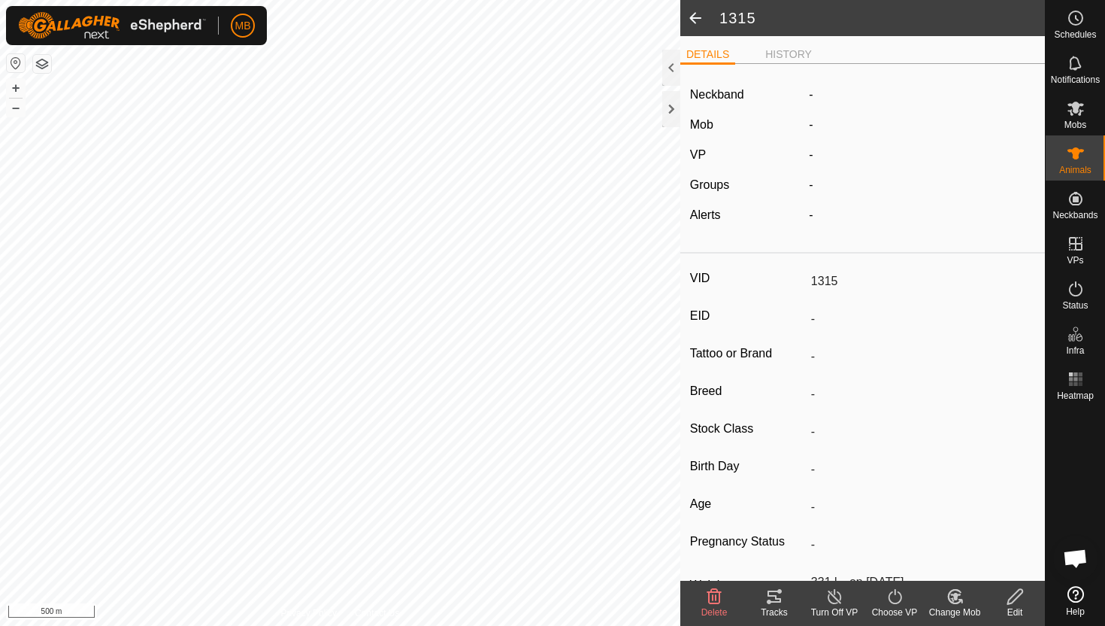
click at [955, 596] on icon at bounding box center [955, 597] width 11 height 8
click at [972, 538] on link "Choose Mob..." at bounding box center [1000, 532] width 149 height 30
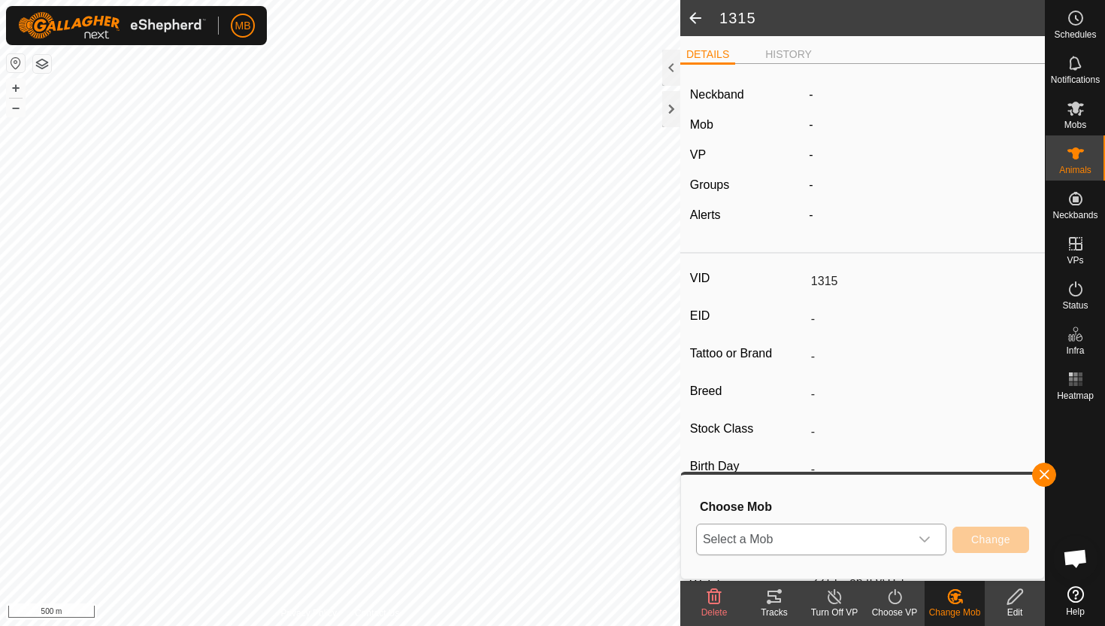
click at [923, 536] on icon "dropdown trigger" at bounding box center [925, 539] width 12 height 12
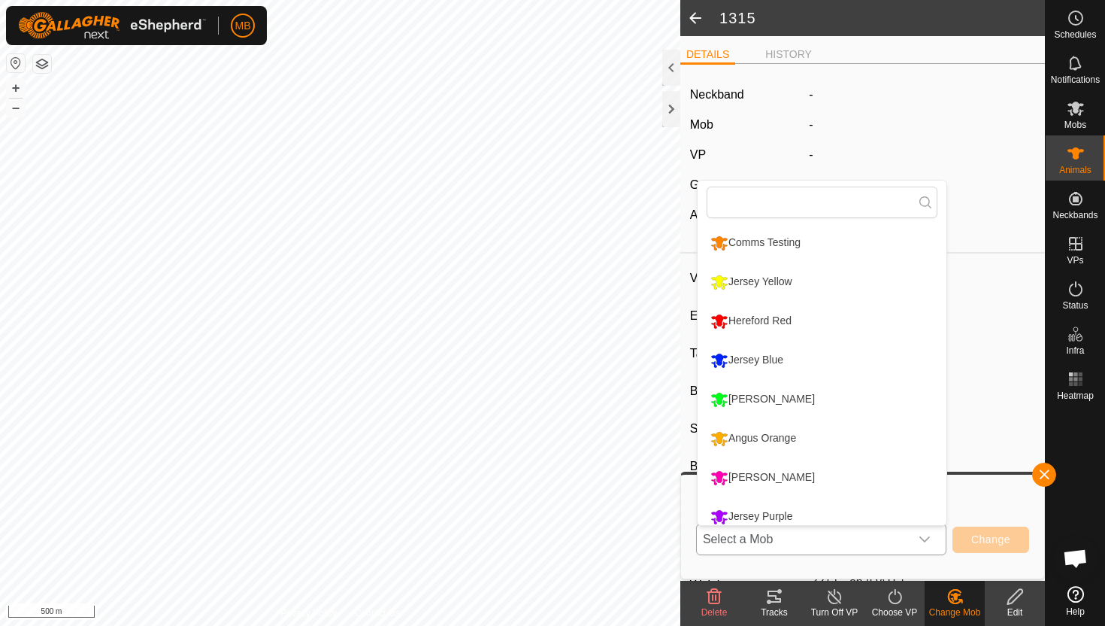
scroll to position [11, 0]
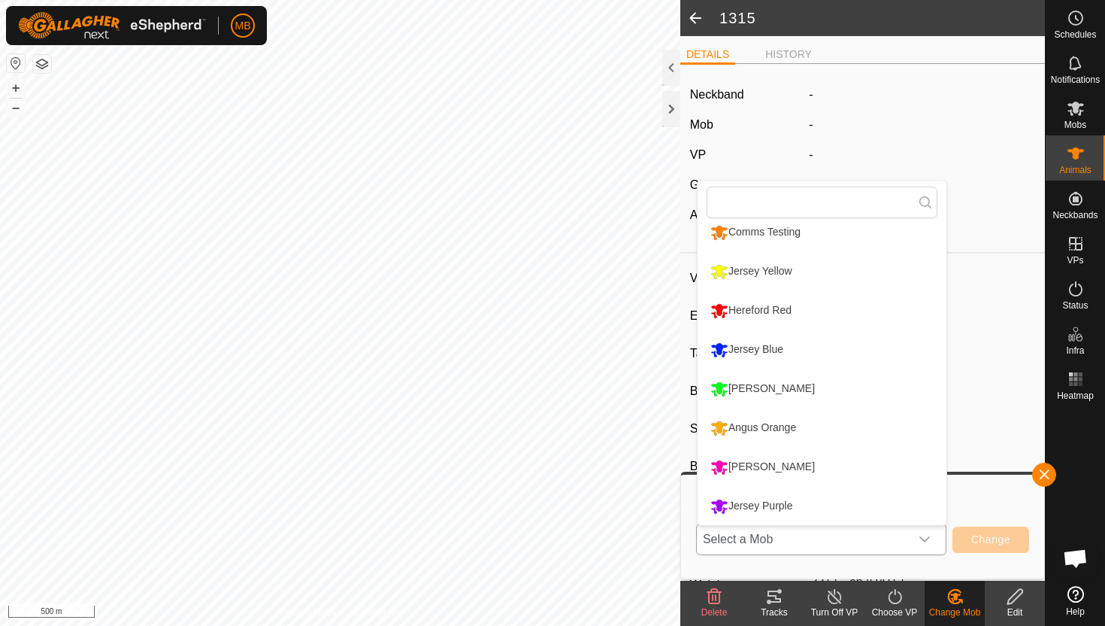
click at [798, 274] on li "Jersey Yellow" at bounding box center [822, 272] width 249 height 38
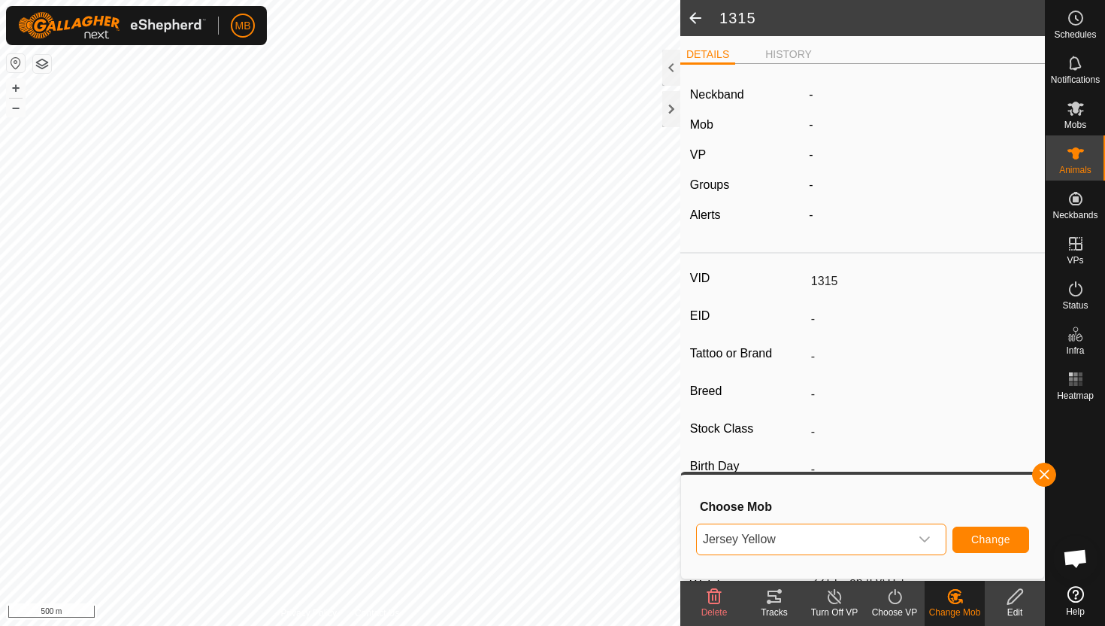
click at [891, 596] on icon at bounding box center [895, 596] width 19 height 18
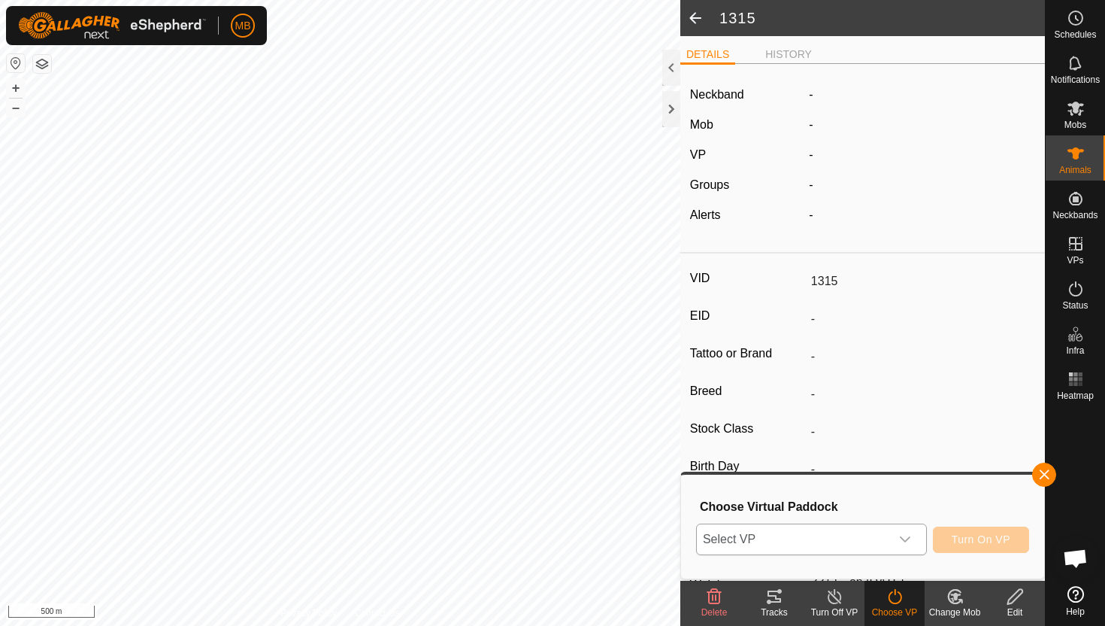
click at [902, 538] on icon "dropdown trigger" at bounding box center [905, 539] width 11 height 6
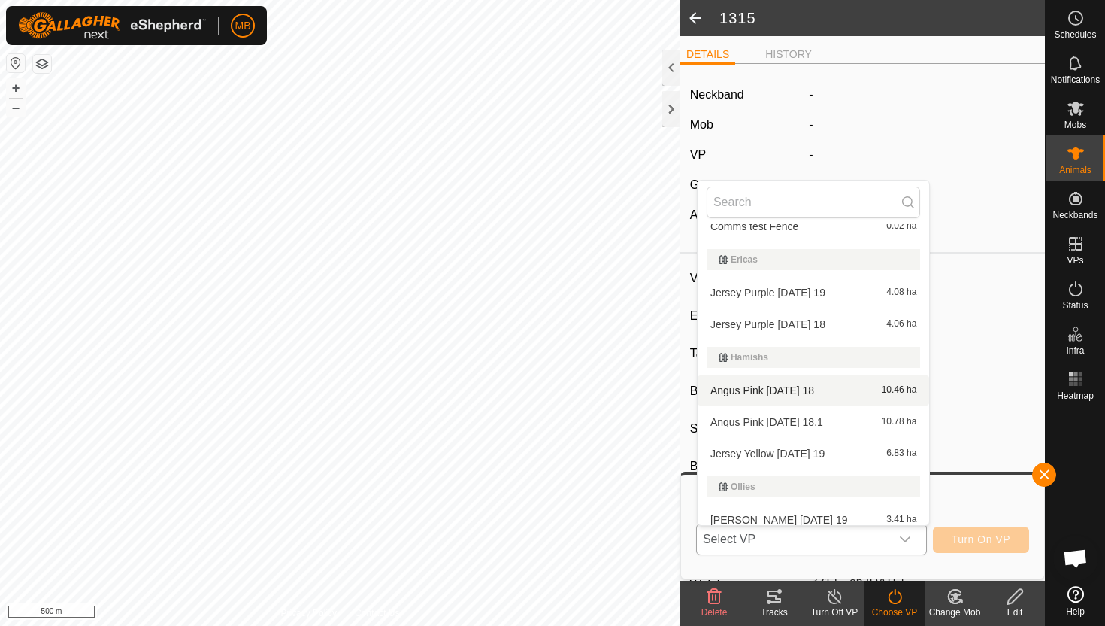
scroll to position [220, 0]
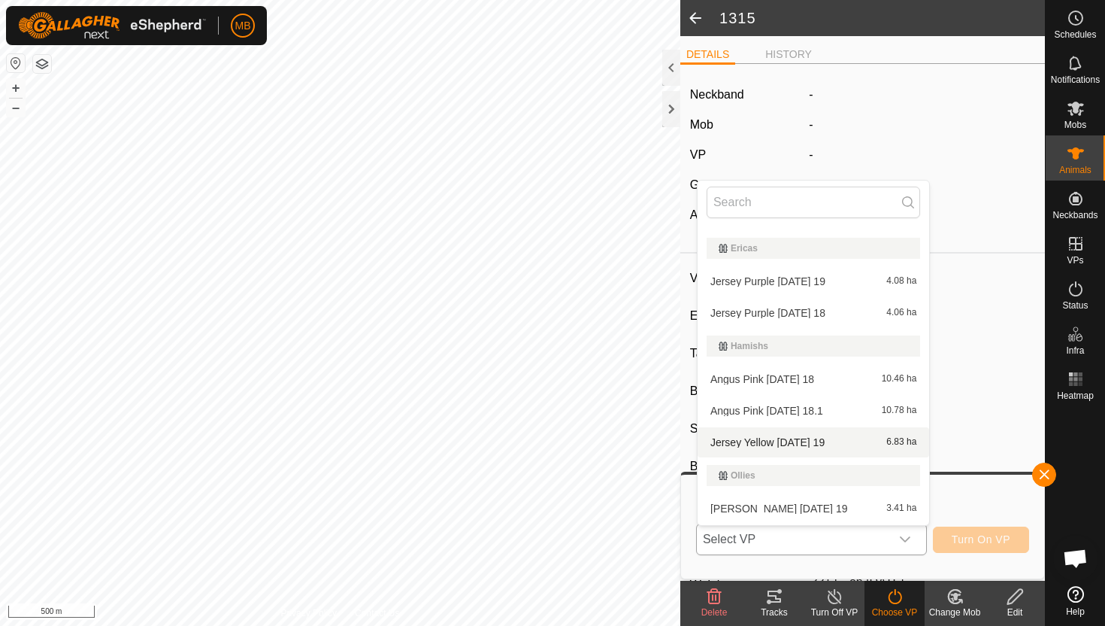
click at [852, 444] on li "Jersey Yellow [DATE] 19 6.83 ha" at bounding box center [814, 442] width 232 height 30
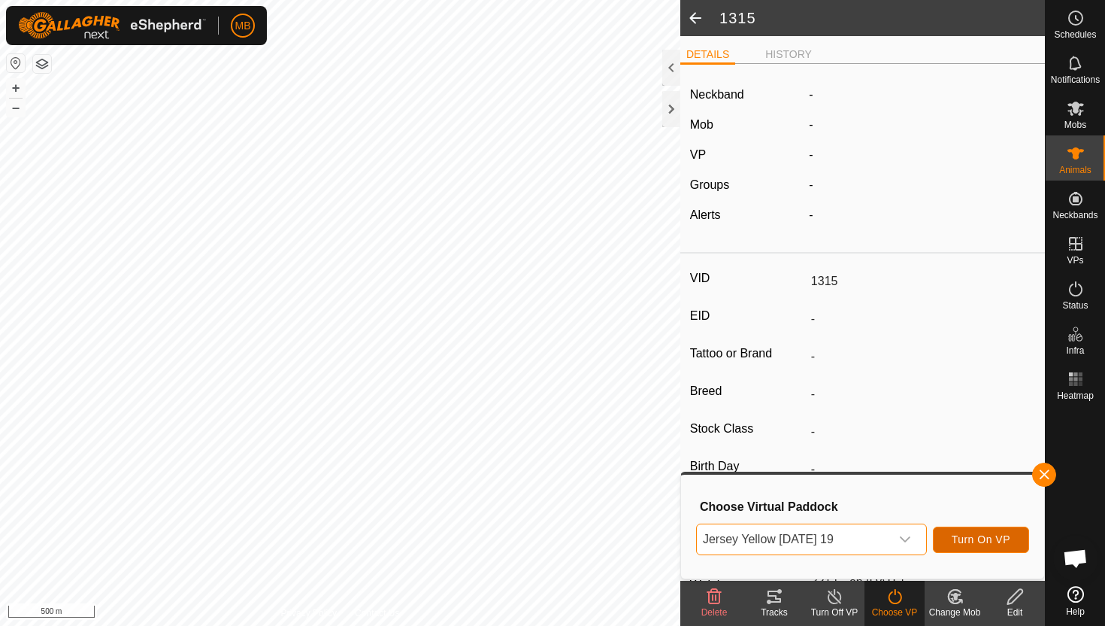
click at [975, 539] on span "Turn On VP" at bounding box center [981, 539] width 59 height 12
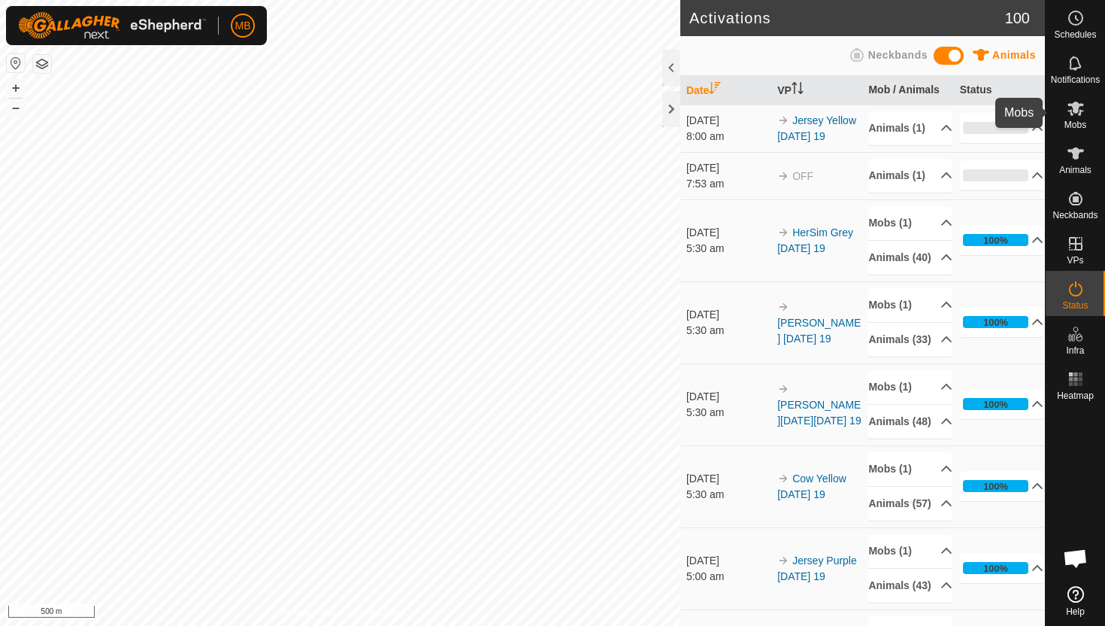
click at [1078, 118] on es-mob-svg-icon at bounding box center [1076, 108] width 27 height 24
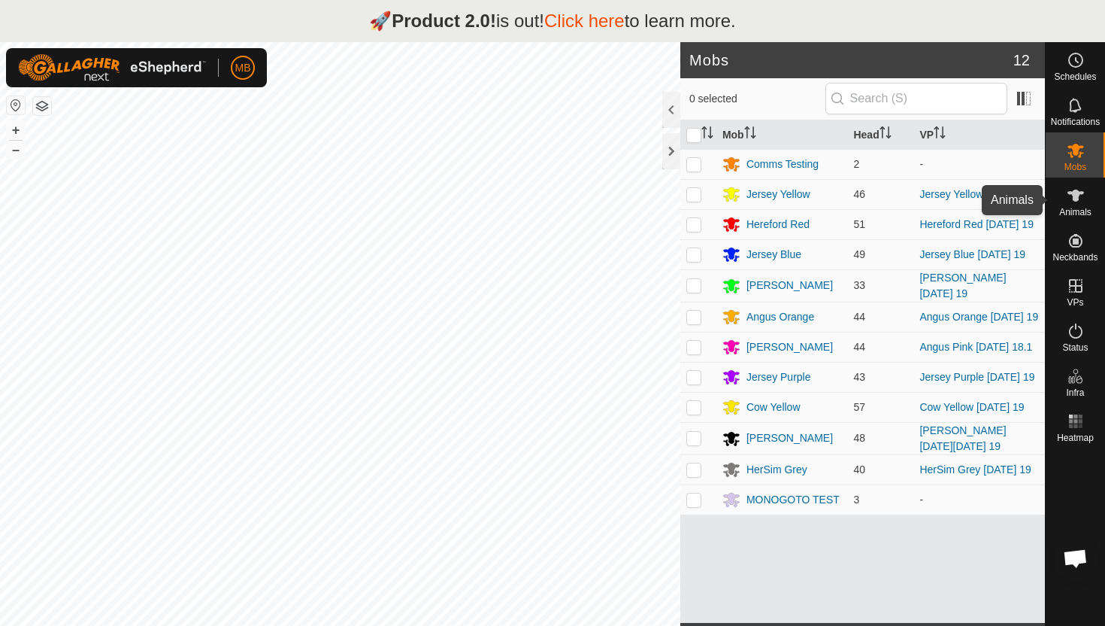
click at [1074, 205] on es-animals-svg-icon at bounding box center [1076, 195] width 27 height 24
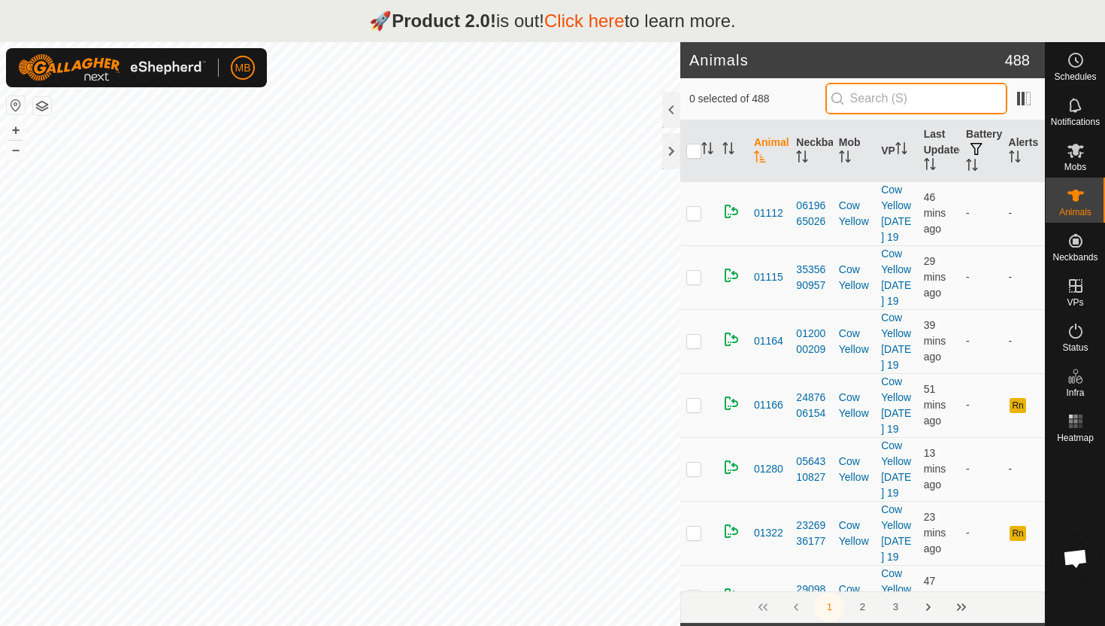
click at [961, 97] on input "text" at bounding box center [917, 99] width 182 height 32
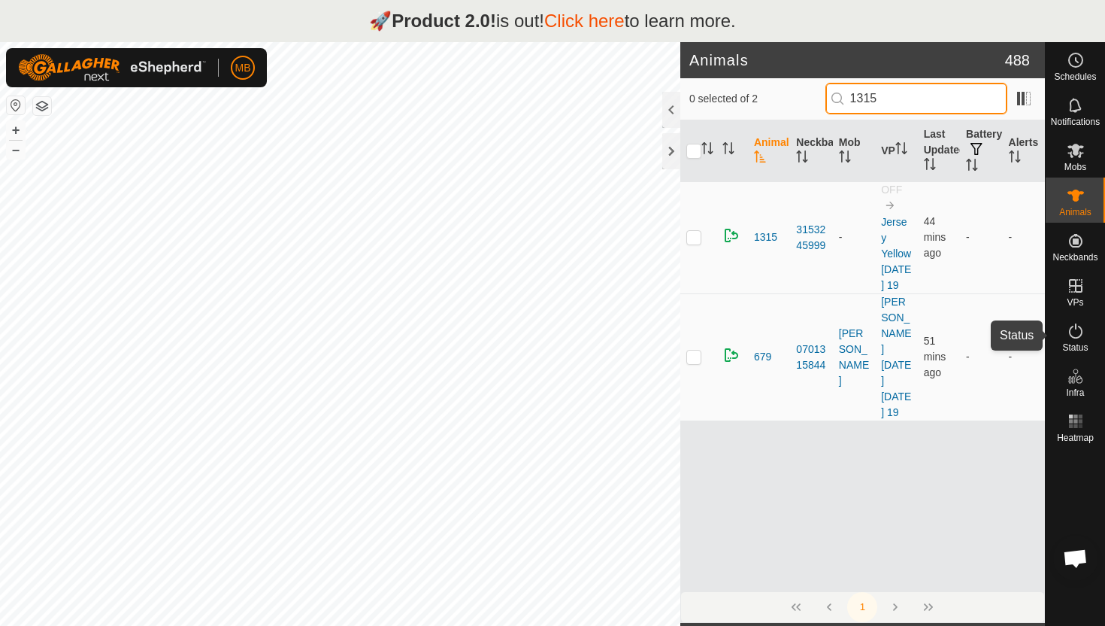
type input "1315"
click at [1077, 330] on icon at bounding box center [1076, 331] width 18 height 18
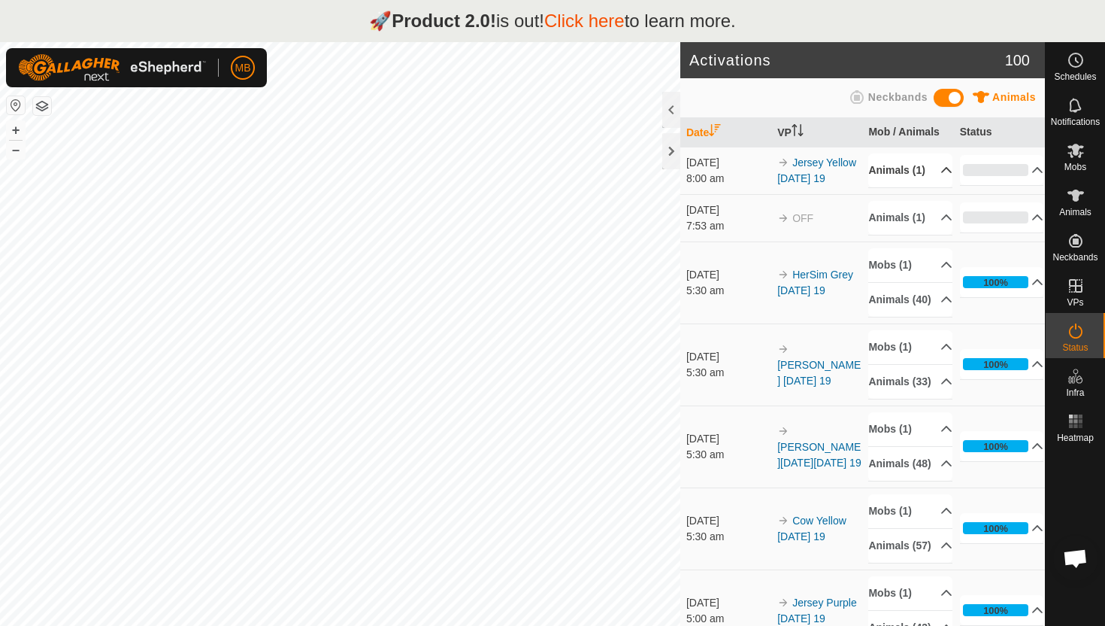
click at [935, 175] on p-accordion-header "Animals (1)" at bounding box center [911, 170] width 84 height 34
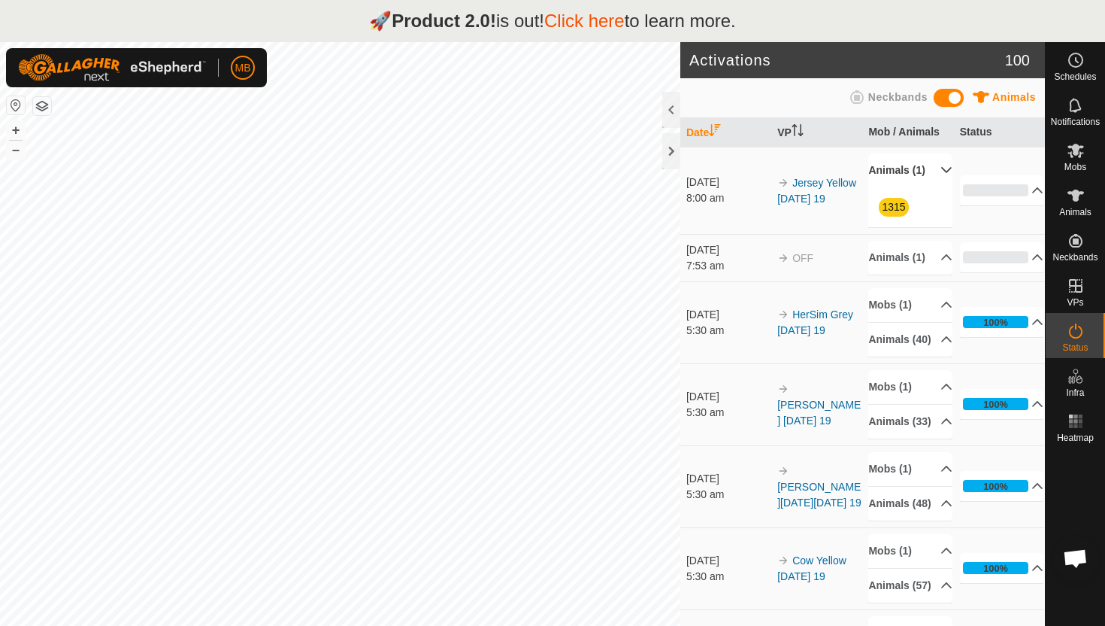
click at [935, 175] on p-accordion-header "Animals (1)" at bounding box center [911, 170] width 84 height 34
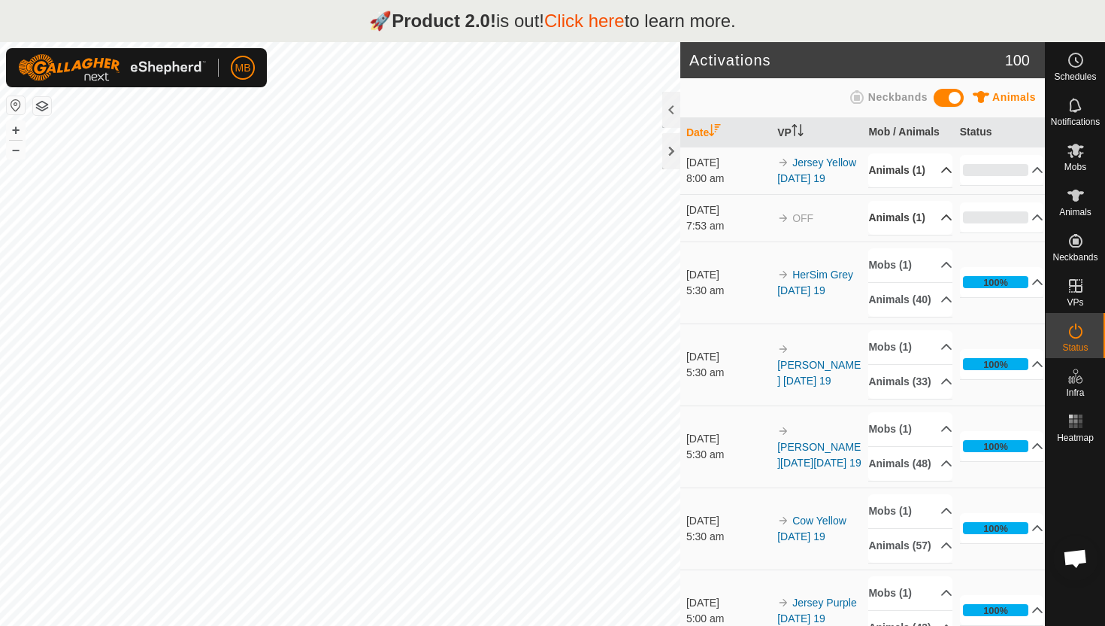
click at [936, 235] on p-accordion-header "Animals (1)" at bounding box center [911, 218] width 84 height 34
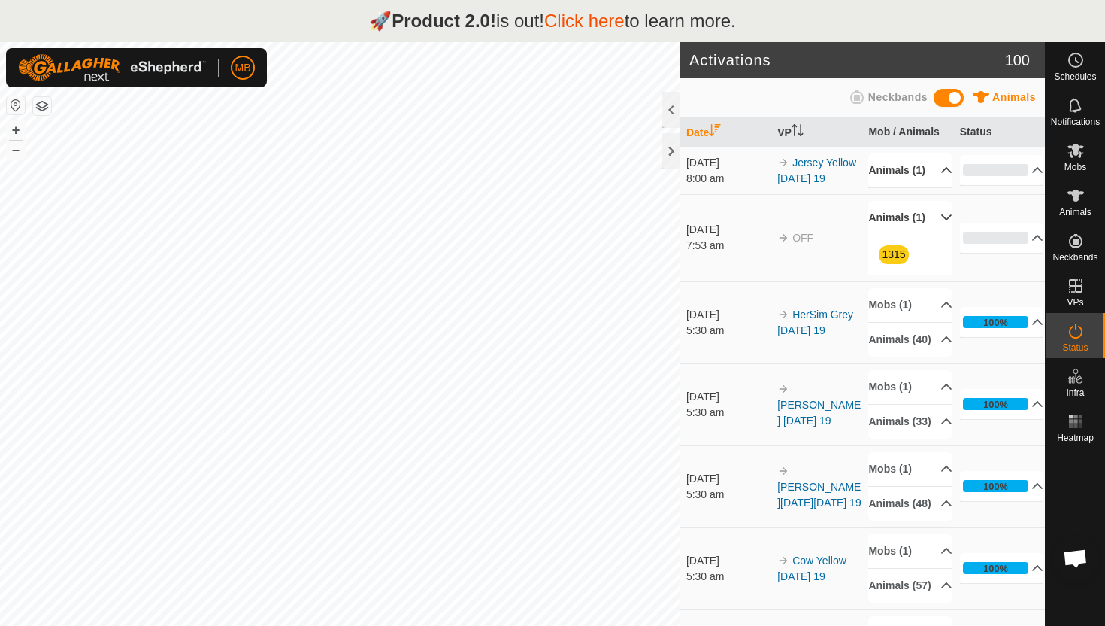
click at [936, 235] on p-accordion-header "Animals (1)" at bounding box center [911, 218] width 84 height 34
